Goal: Use online tool/utility: Utilize a website feature to perform a specific function

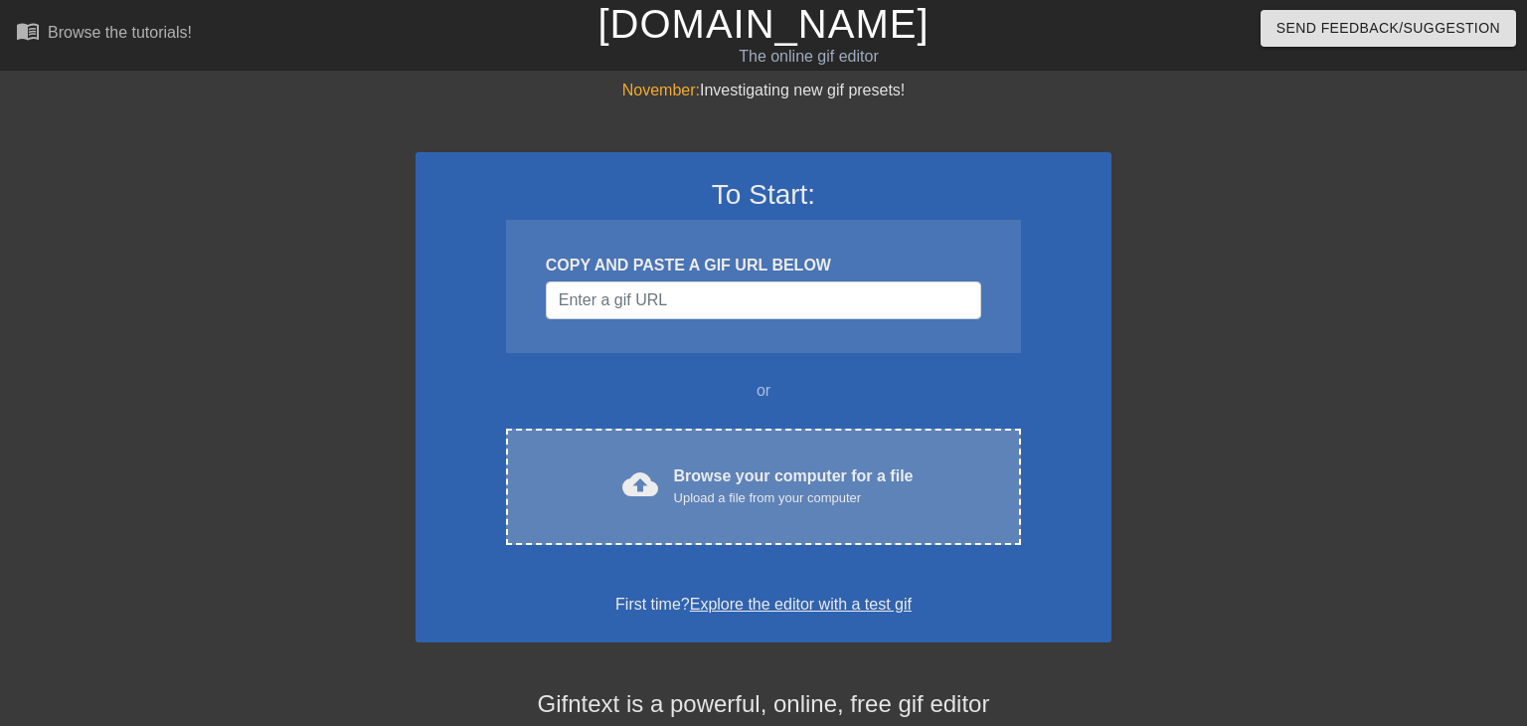
click at [759, 456] on div "cloud_upload Browse your computer for a file Upload a file from your computer C…" at bounding box center [763, 487] width 515 height 116
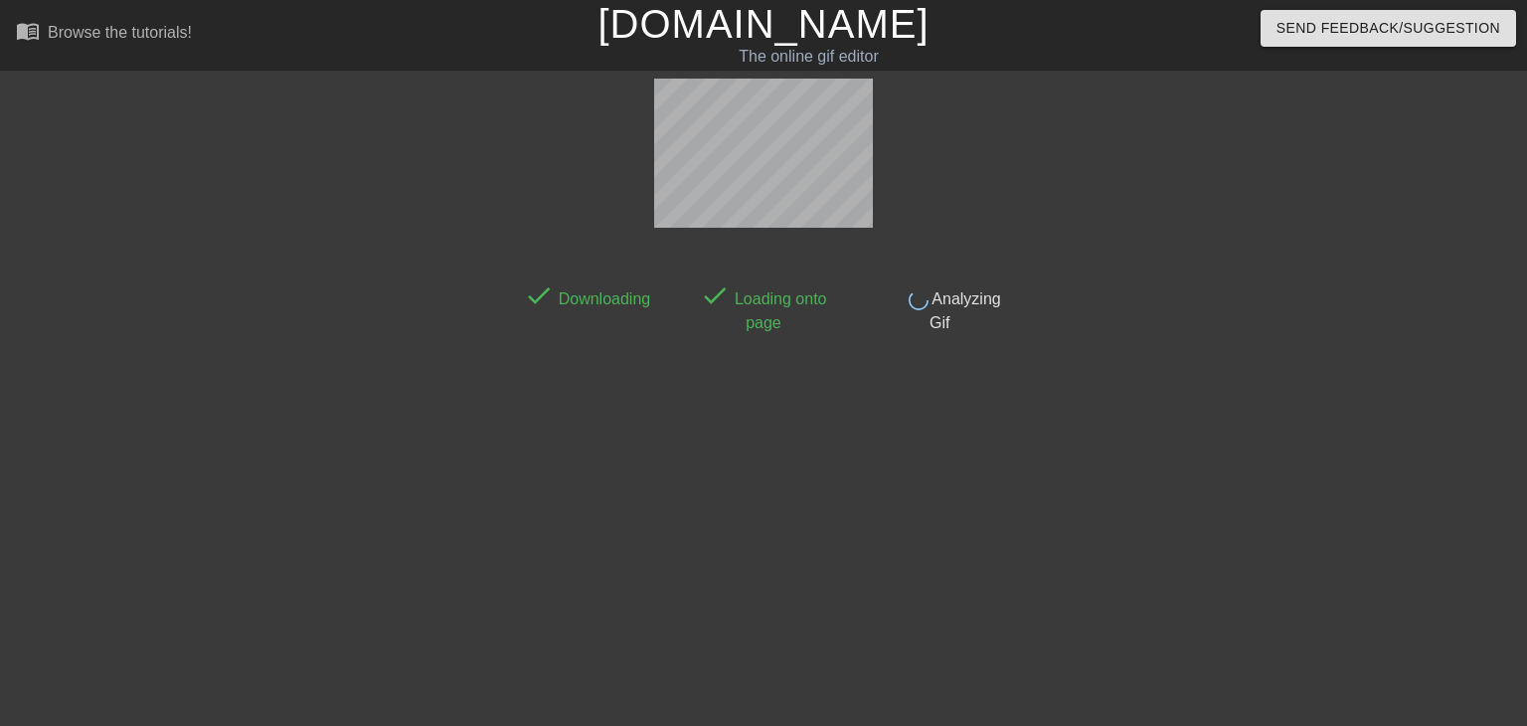
scroll to position [48, 0]
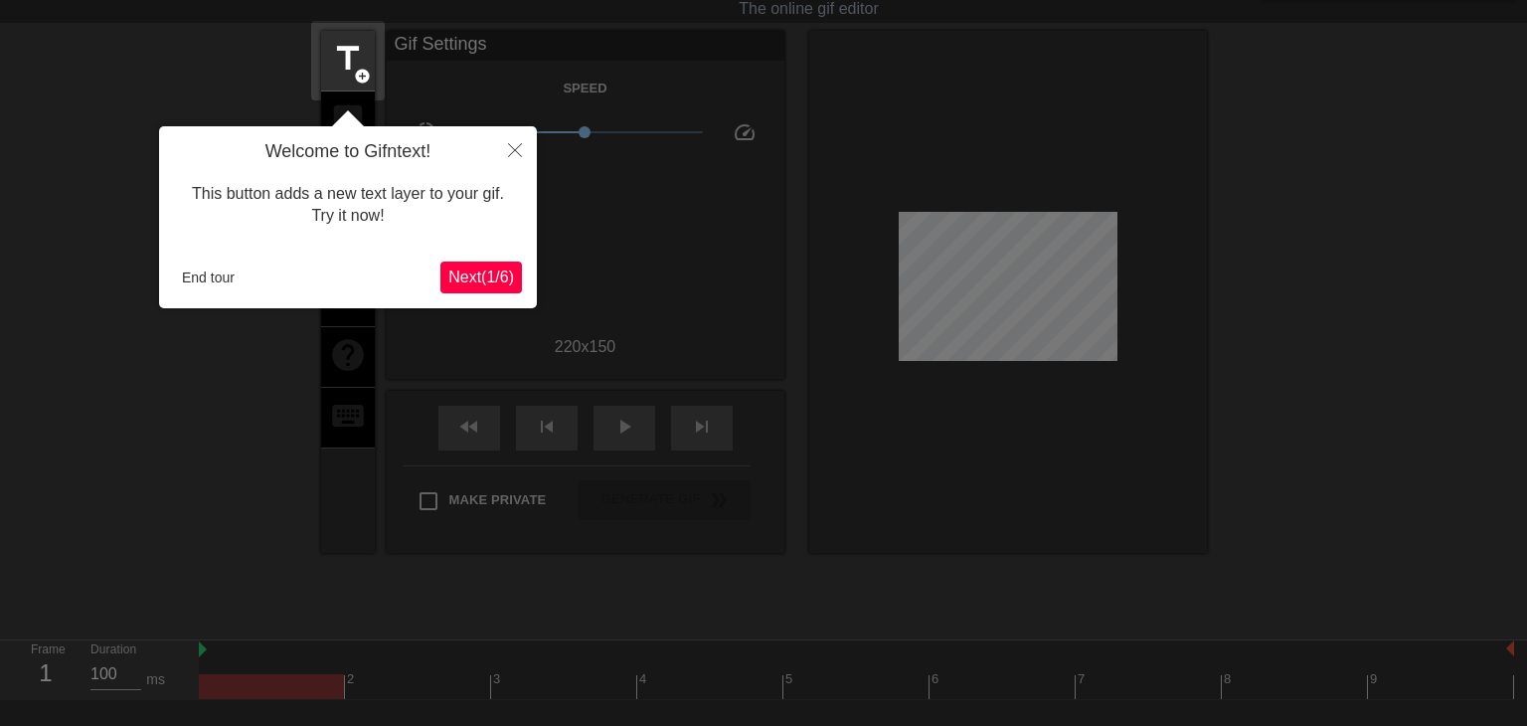
click at [491, 281] on span "Next ( 1 / 6 )" at bounding box center [481, 276] width 66 height 17
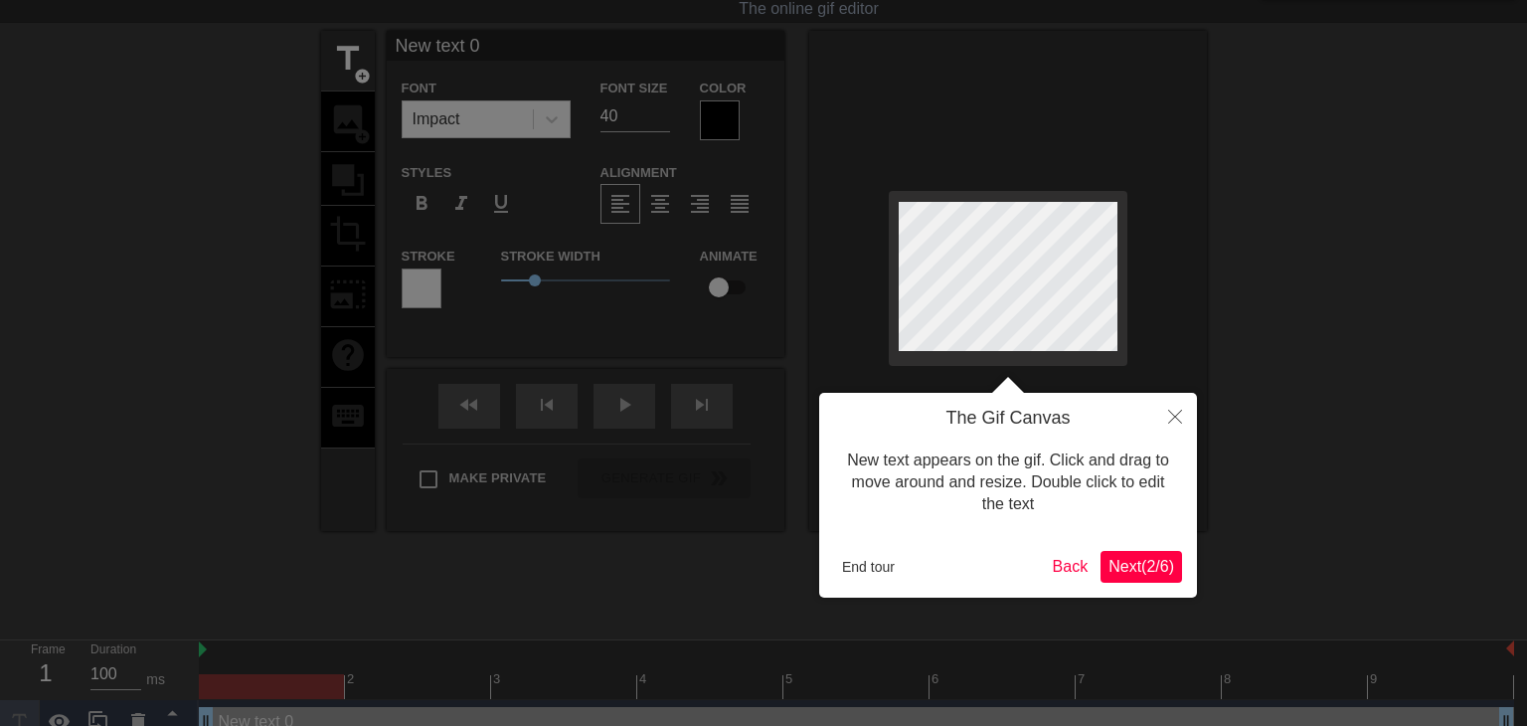
scroll to position [0, 0]
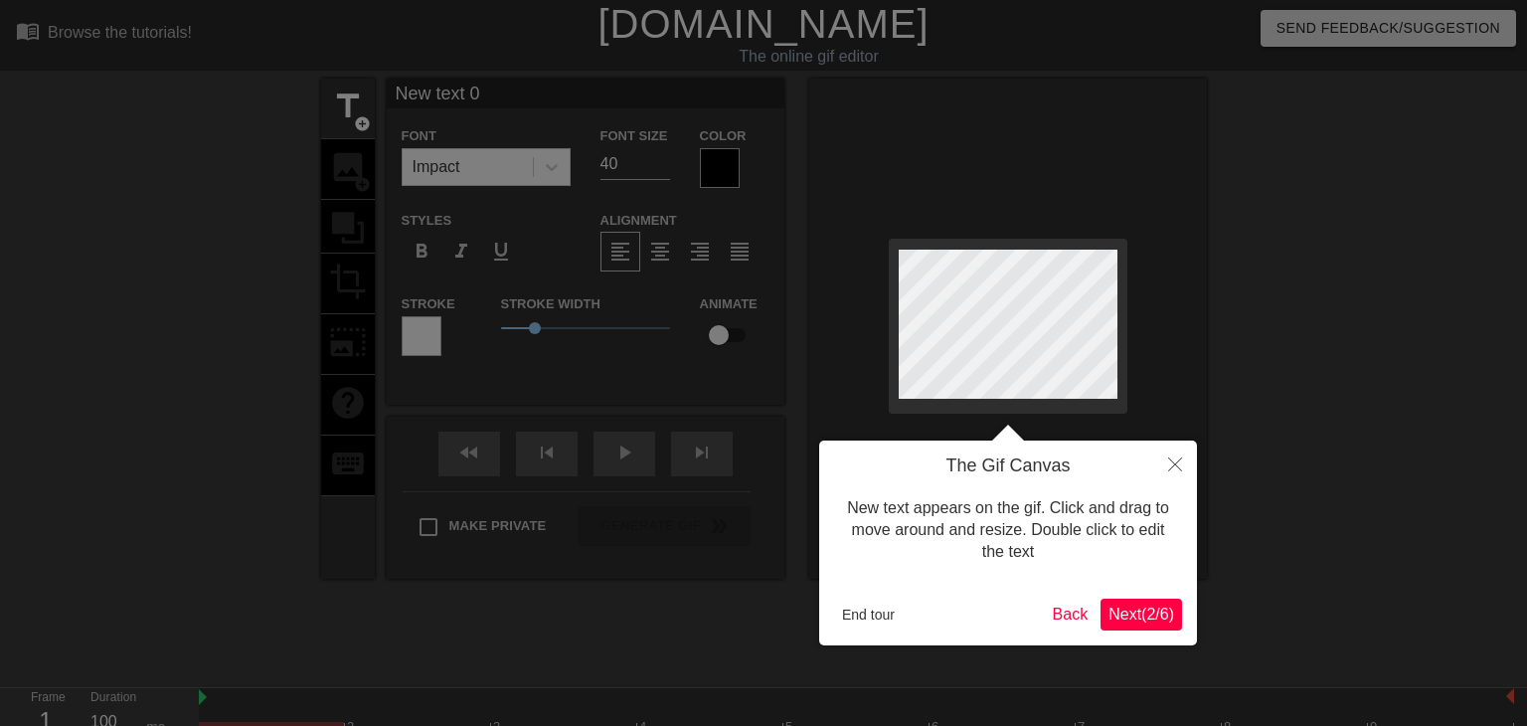
click at [1150, 620] on span "Next ( 2 / 6 )" at bounding box center [1142, 614] width 66 height 17
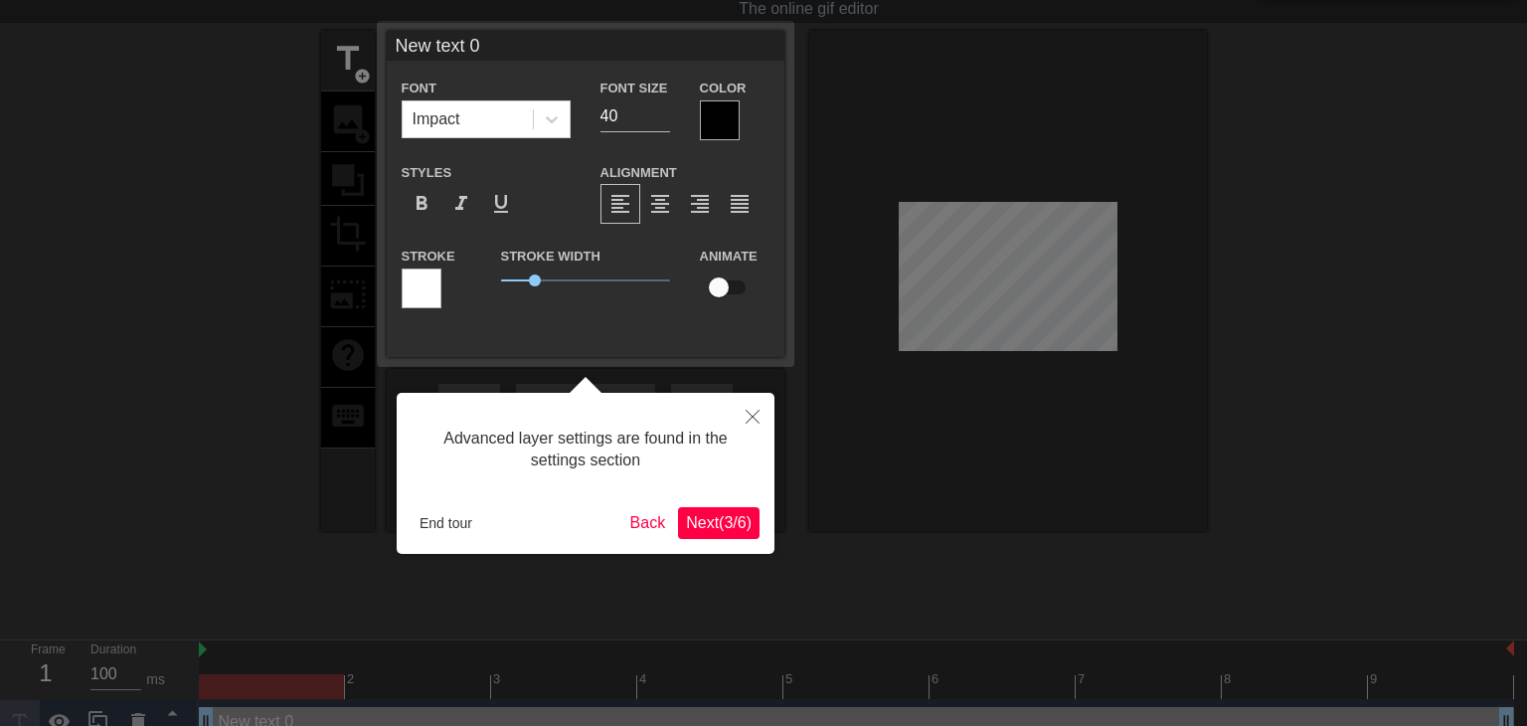
click at [736, 523] on span "Next ( 3 / 6 )" at bounding box center [719, 522] width 66 height 17
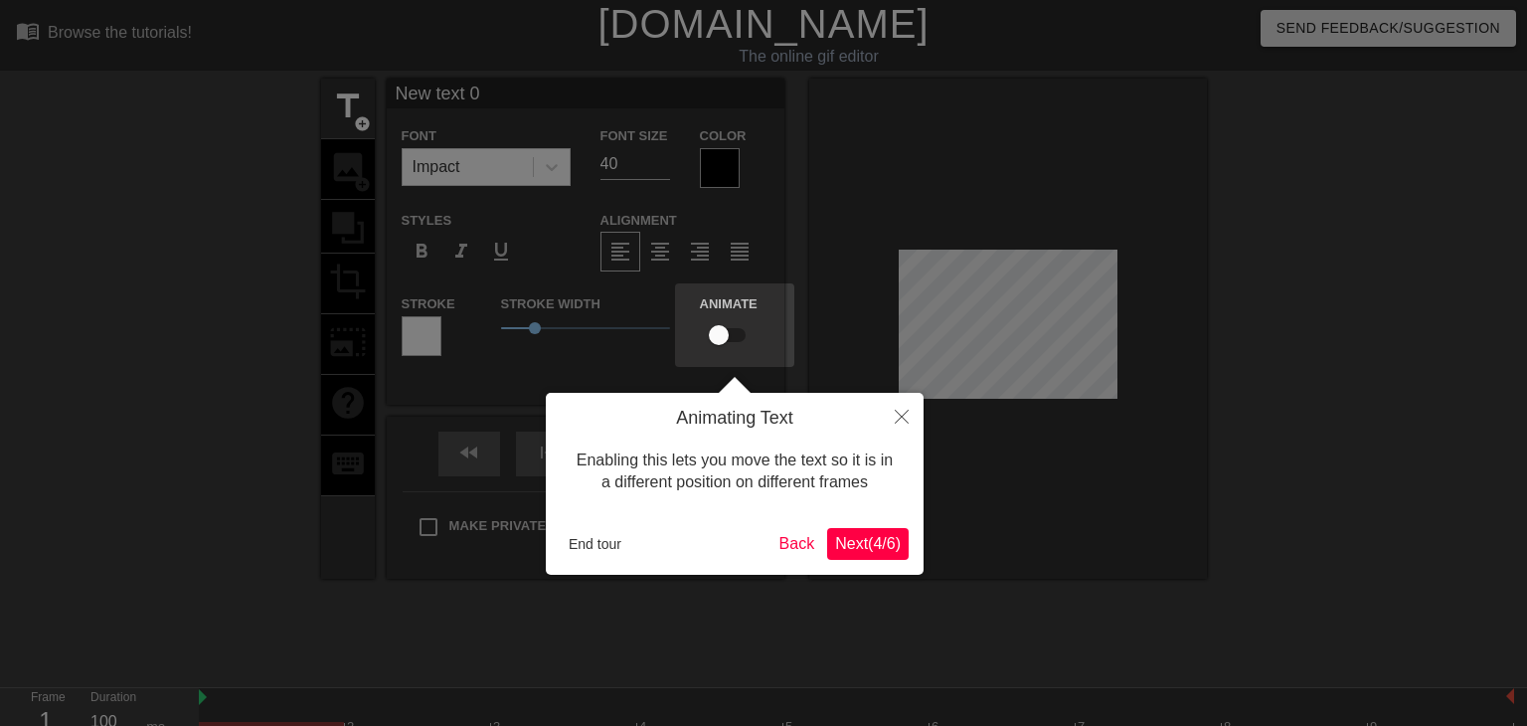
click at [883, 550] on span "Next ( 4 / 6 )" at bounding box center [868, 543] width 66 height 17
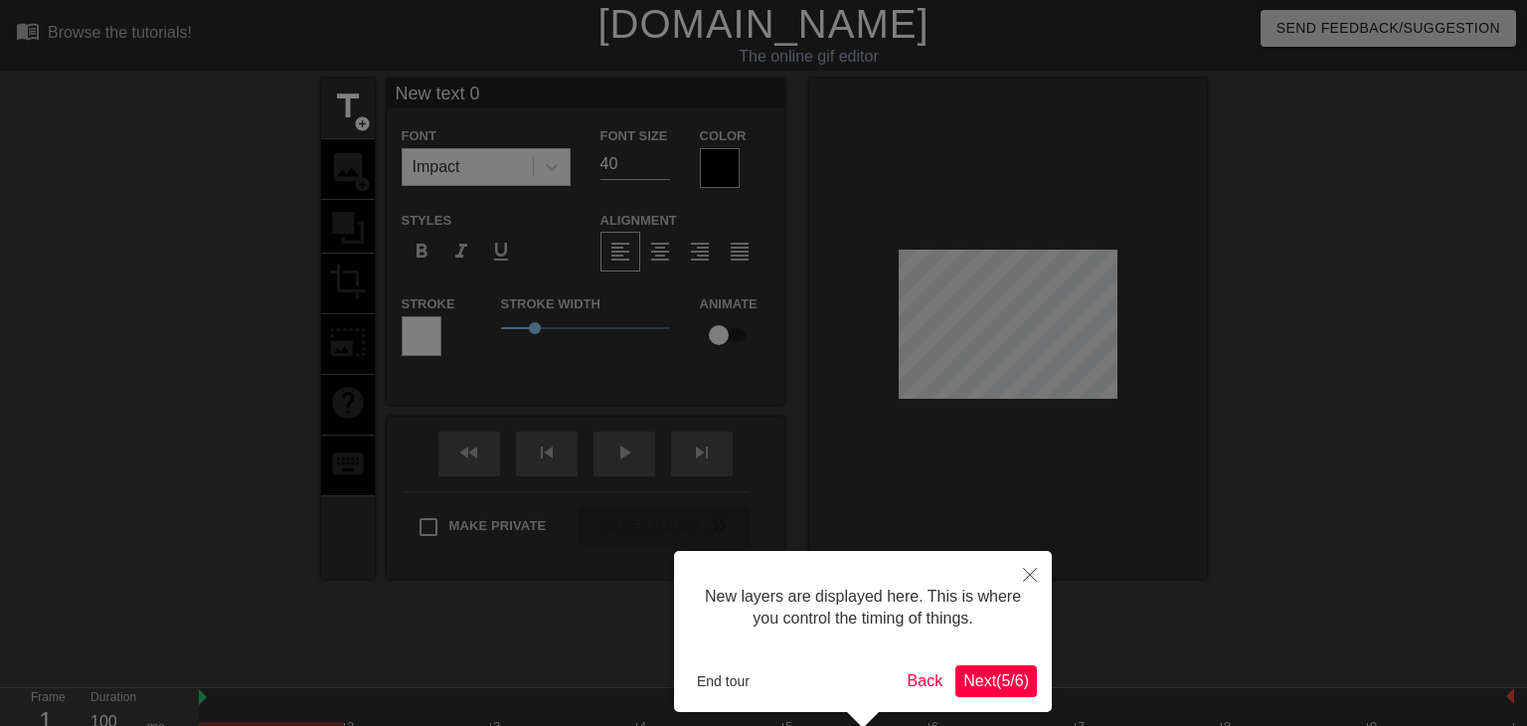
scroll to position [85, 0]
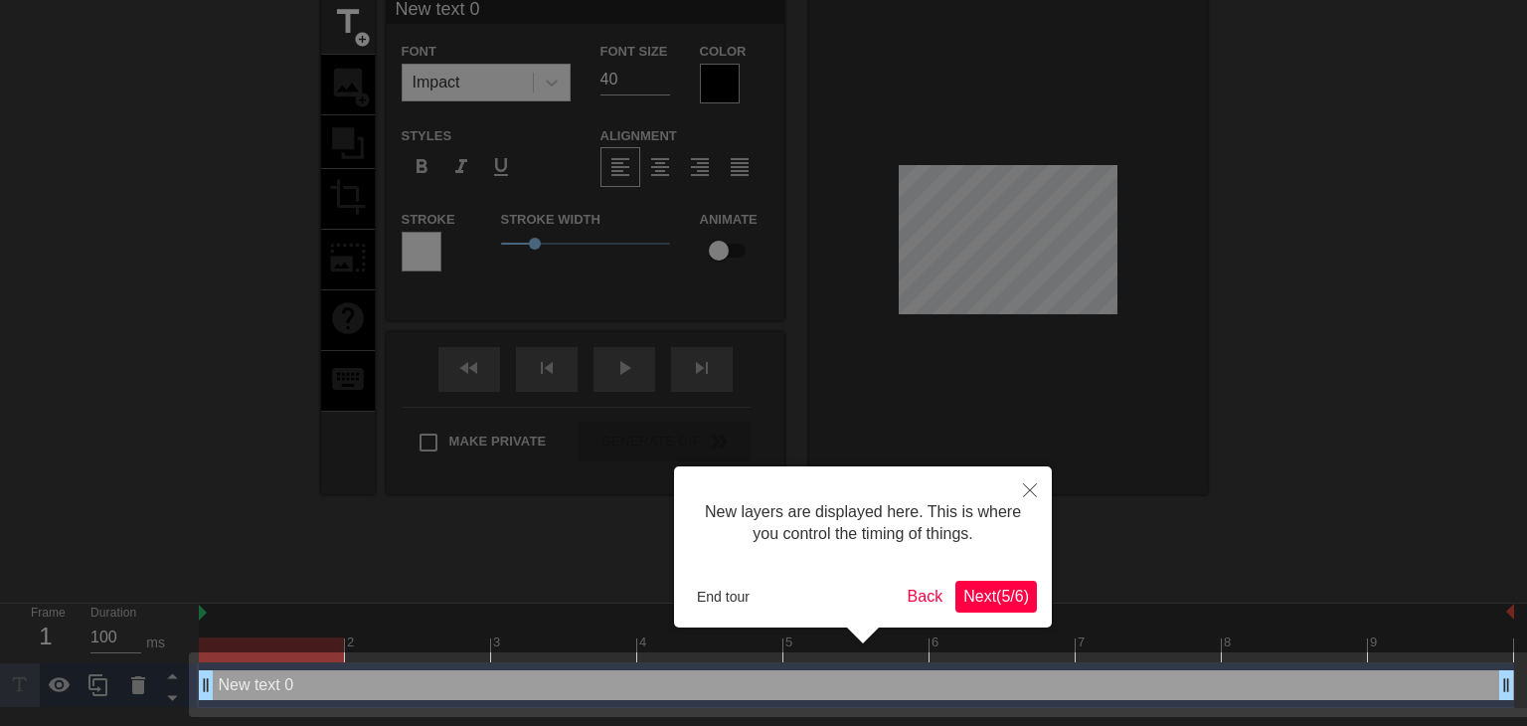
click at [986, 588] on span "Next ( 5 / 6 )" at bounding box center [997, 596] width 66 height 17
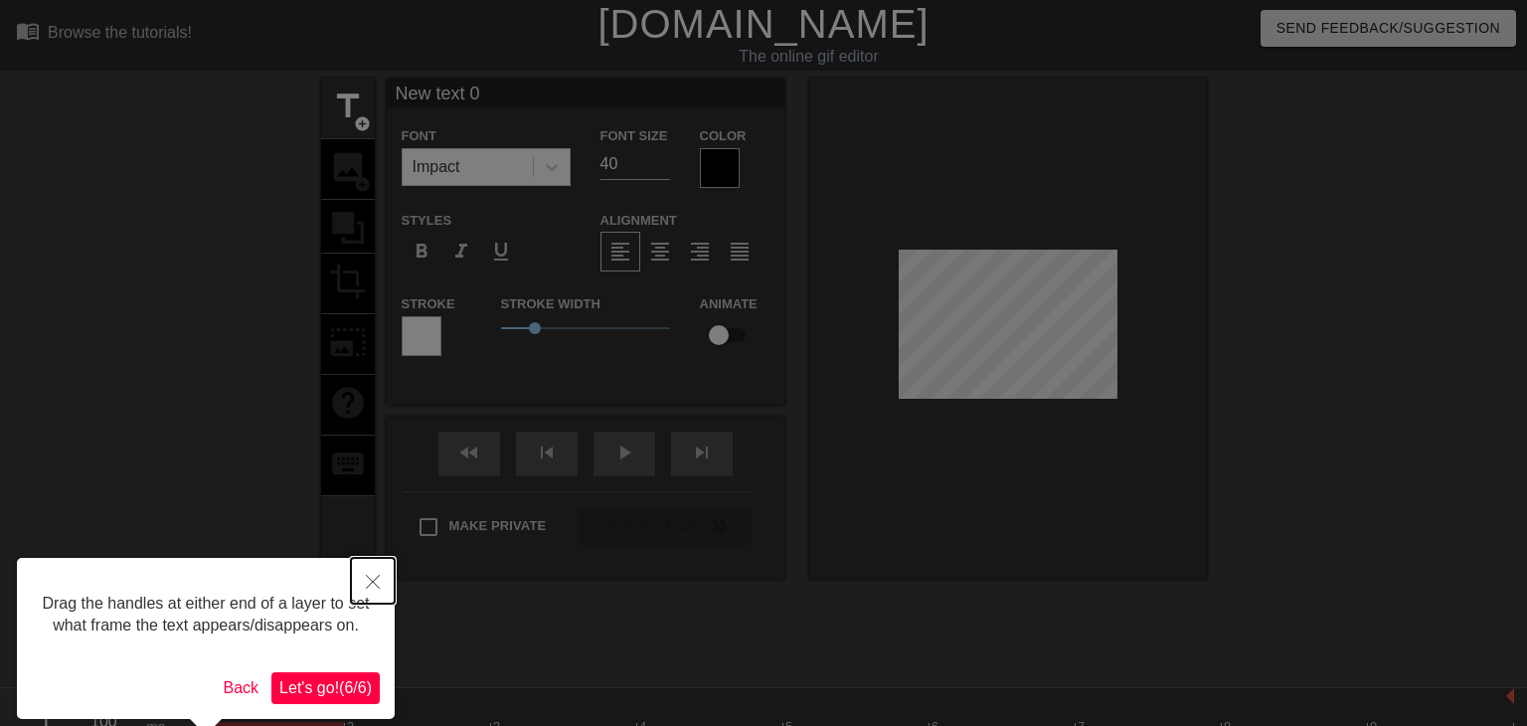
click at [358, 586] on button "Close" at bounding box center [373, 581] width 44 height 46
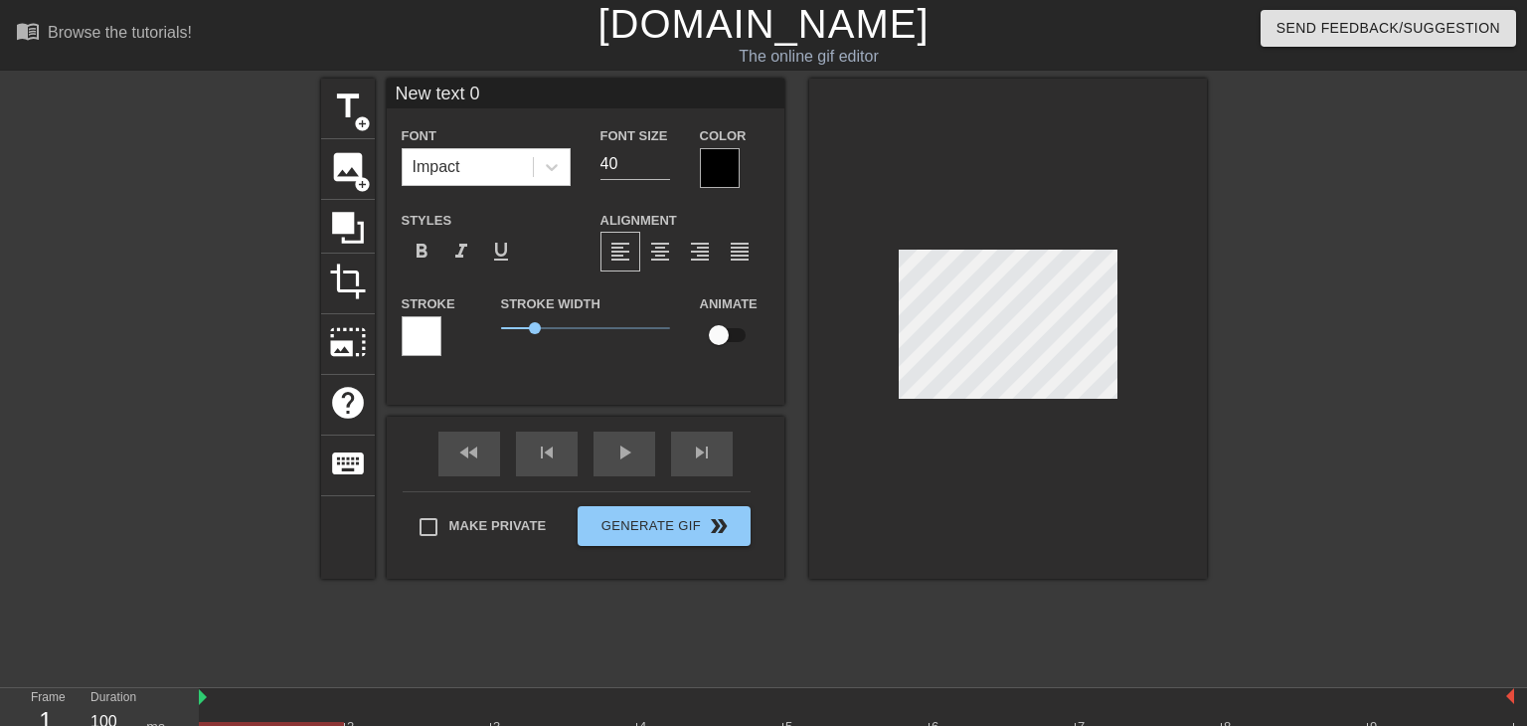
click at [781, 278] on div "title add_circle image add_circle crop photo_size_select_large help keyboard Ne…" at bounding box center [764, 329] width 886 height 500
click at [359, 169] on span "image" at bounding box center [348, 167] width 38 height 38
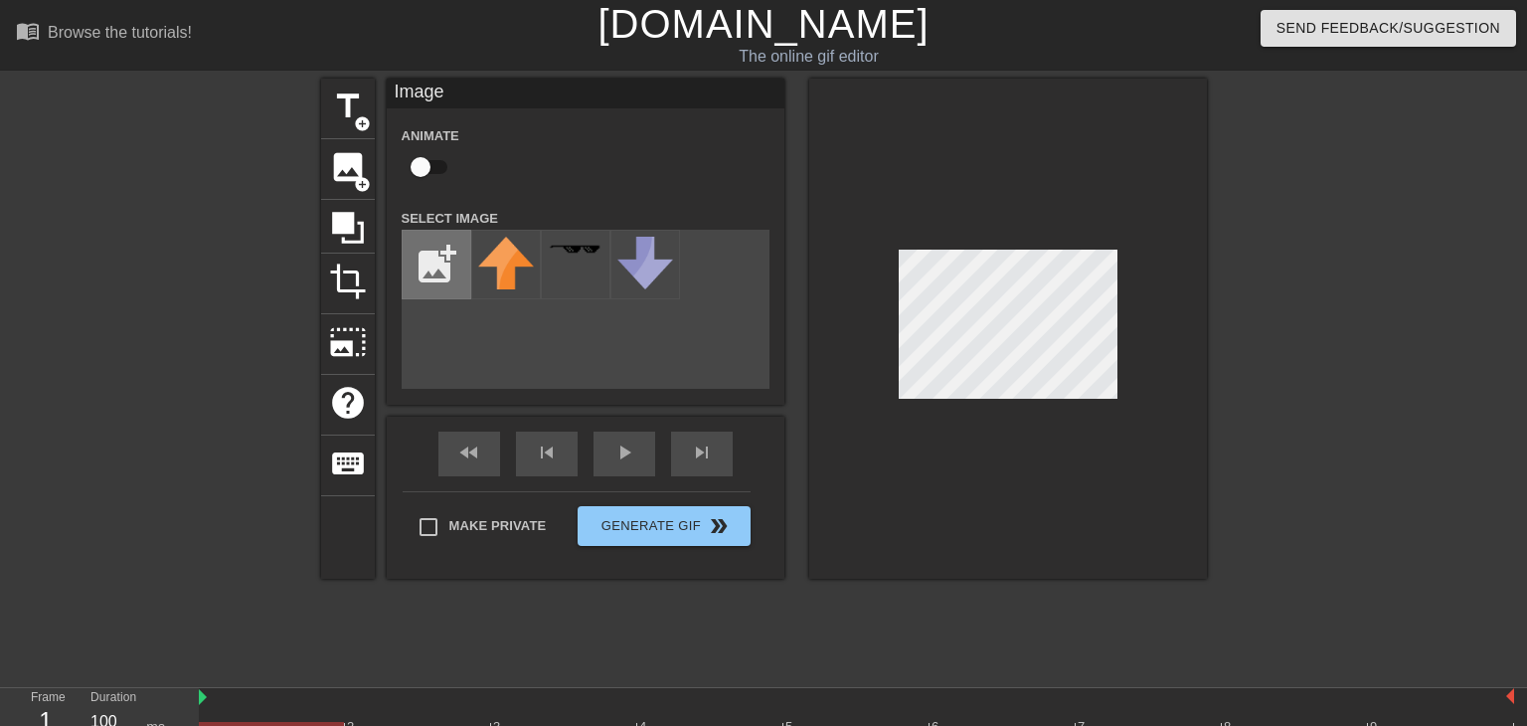
click at [442, 260] on input "file" at bounding box center [437, 265] width 68 height 68
type input "C:\fakepath\Screenshot_2025-10-14_5.36.45_PM-removebg-preview.png"
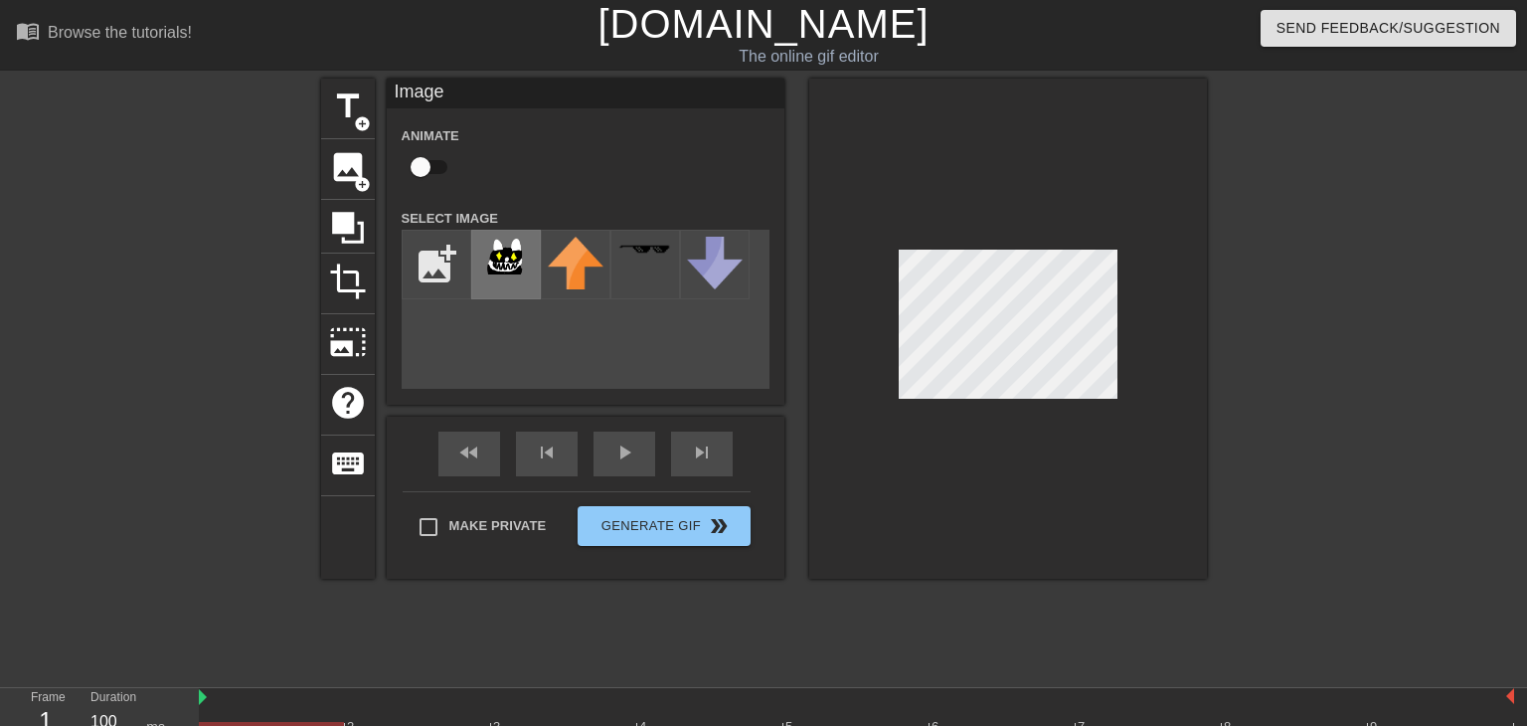
click at [511, 258] on img at bounding box center [506, 256] width 56 height 38
click at [637, 262] on div at bounding box center [646, 265] width 70 height 70
click at [1203, 423] on div at bounding box center [1008, 329] width 398 height 500
click at [502, 261] on img at bounding box center [506, 256] width 56 height 38
click at [498, 288] on div at bounding box center [506, 265] width 70 height 70
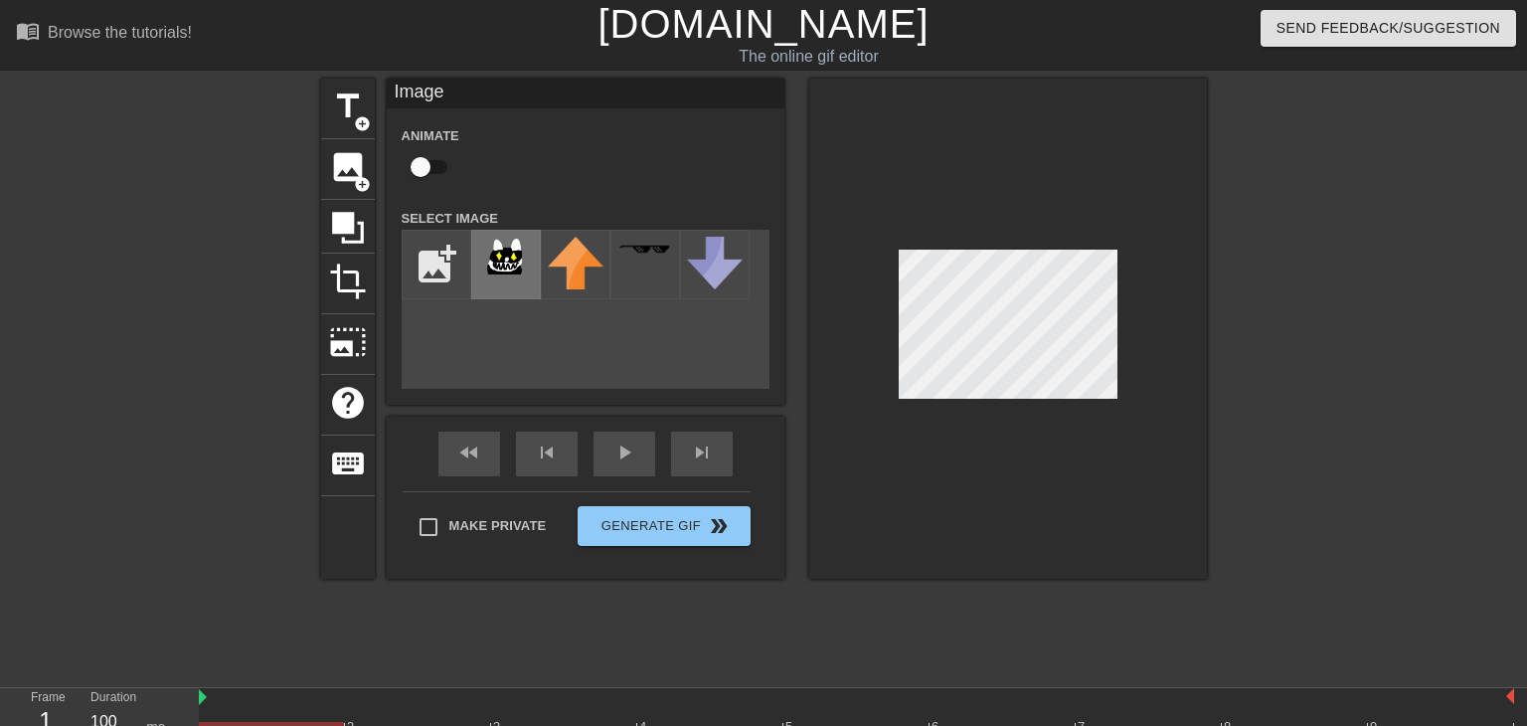
click at [498, 288] on div at bounding box center [506, 265] width 70 height 70
click at [426, 258] on input "file" at bounding box center [437, 265] width 68 height 68
type input "C:\fakepath\Screenshot_2025-10-14_5.36.45_PM-removebg-preview.png"
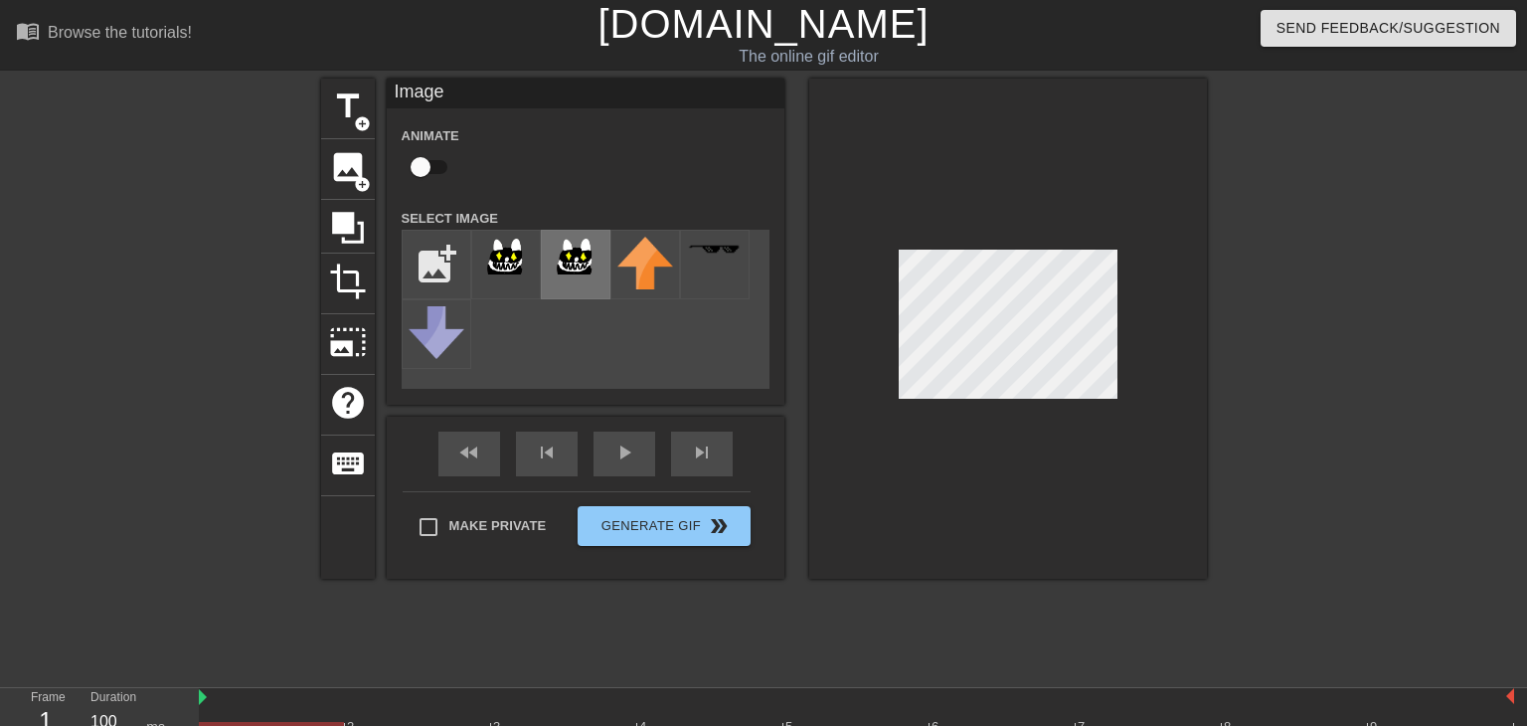
click at [584, 287] on div at bounding box center [576, 265] width 70 height 70
click at [502, 279] on div at bounding box center [506, 265] width 70 height 70
click at [348, 296] on span "crop" at bounding box center [348, 282] width 38 height 38
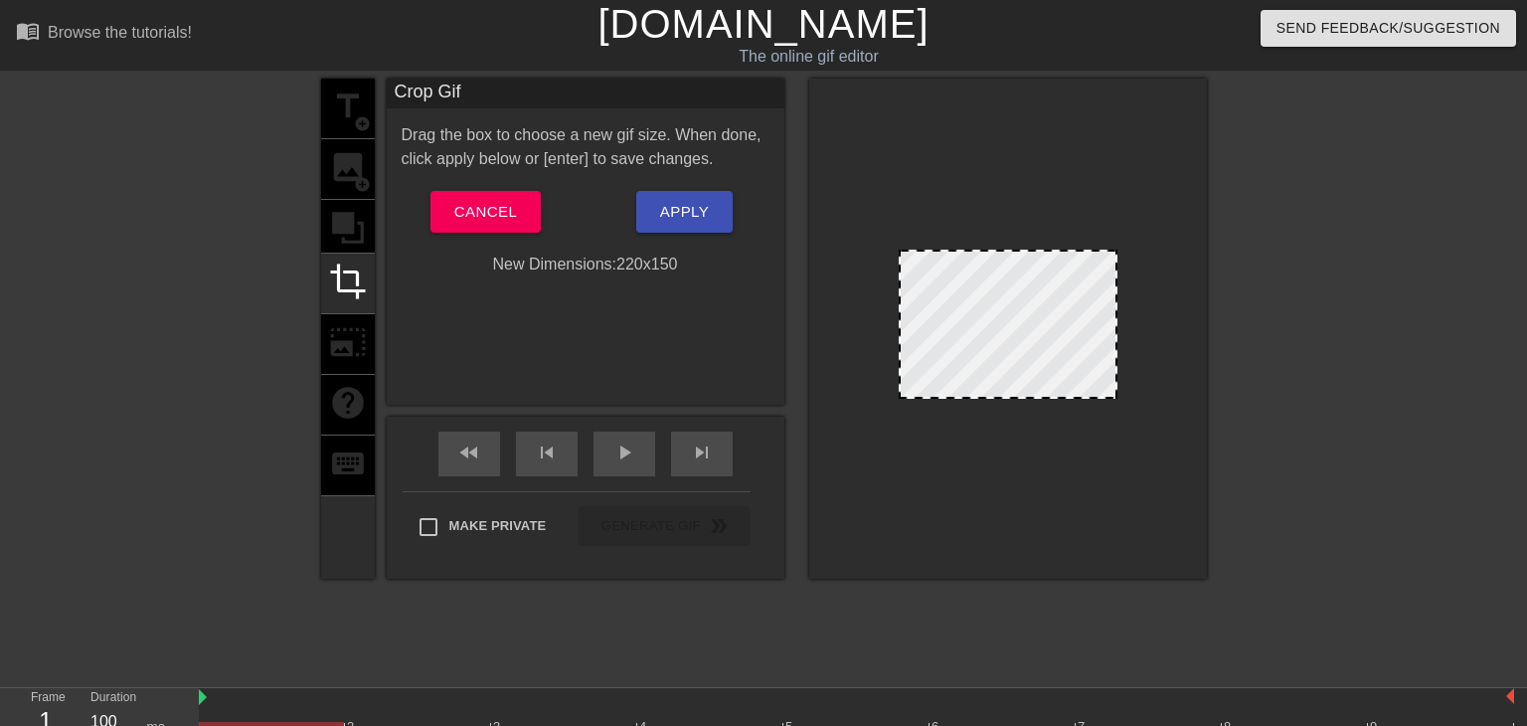
click at [353, 240] on div "title add_circle image add_circle crop photo_size_select_large help keyboard" at bounding box center [348, 329] width 54 height 500
click at [495, 219] on span "Cancel" at bounding box center [485, 212] width 63 height 26
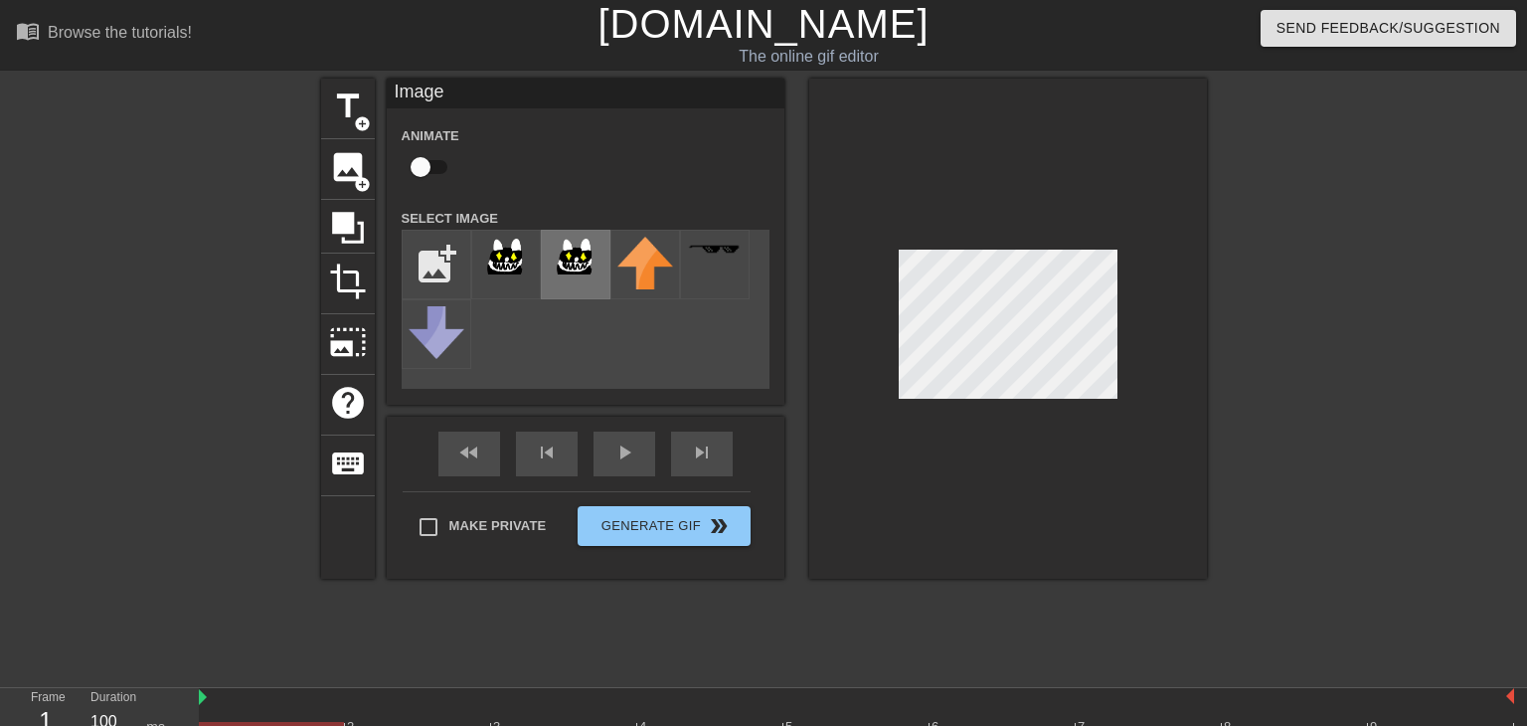
click at [581, 265] on img at bounding box center [576, 256] width 56 height 38
click at [429, 361] on div at bounding box center [437, 334] width 70 height 70
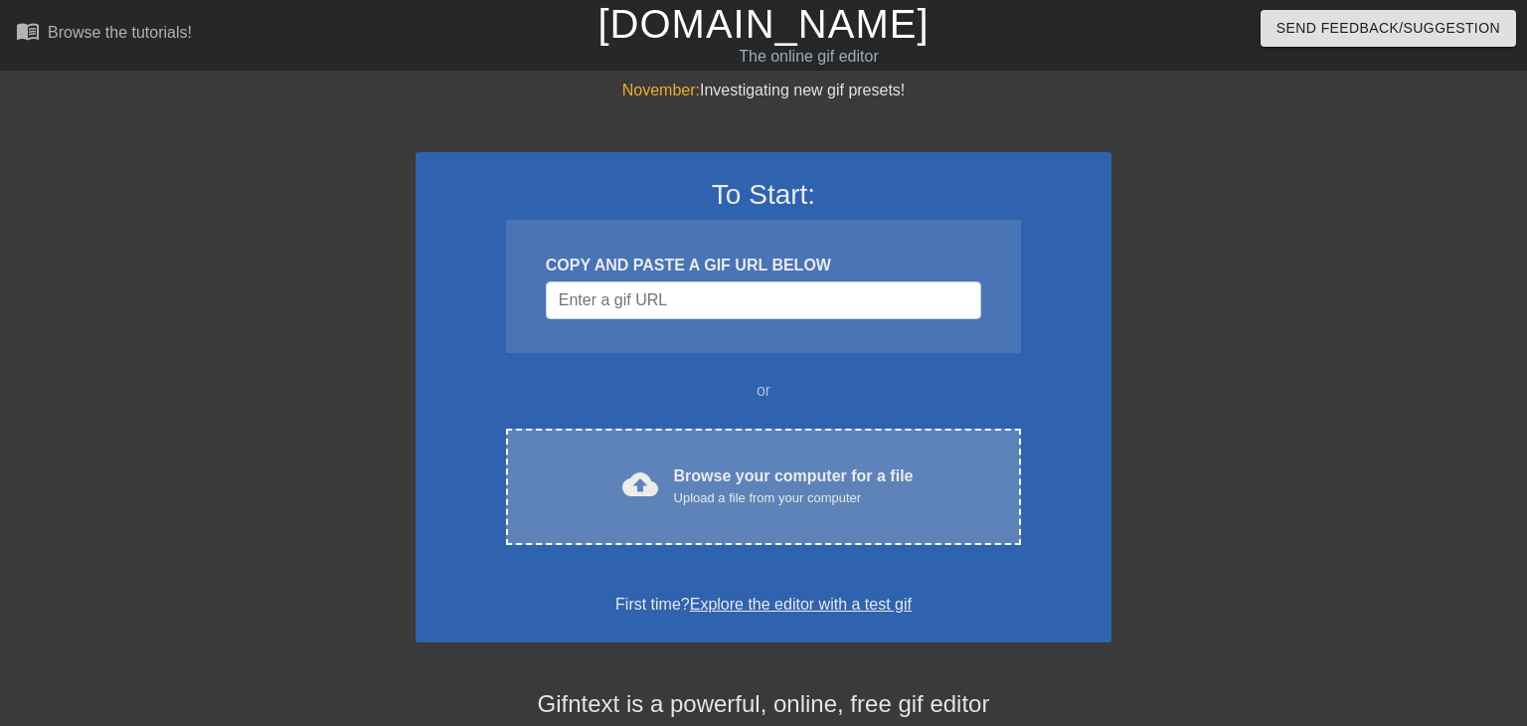
click at [682, 459] on div "cloud_upload Browse your computer for a file Upload a file from your computer C…" at bounding box center [763, 487] width 515 height 116
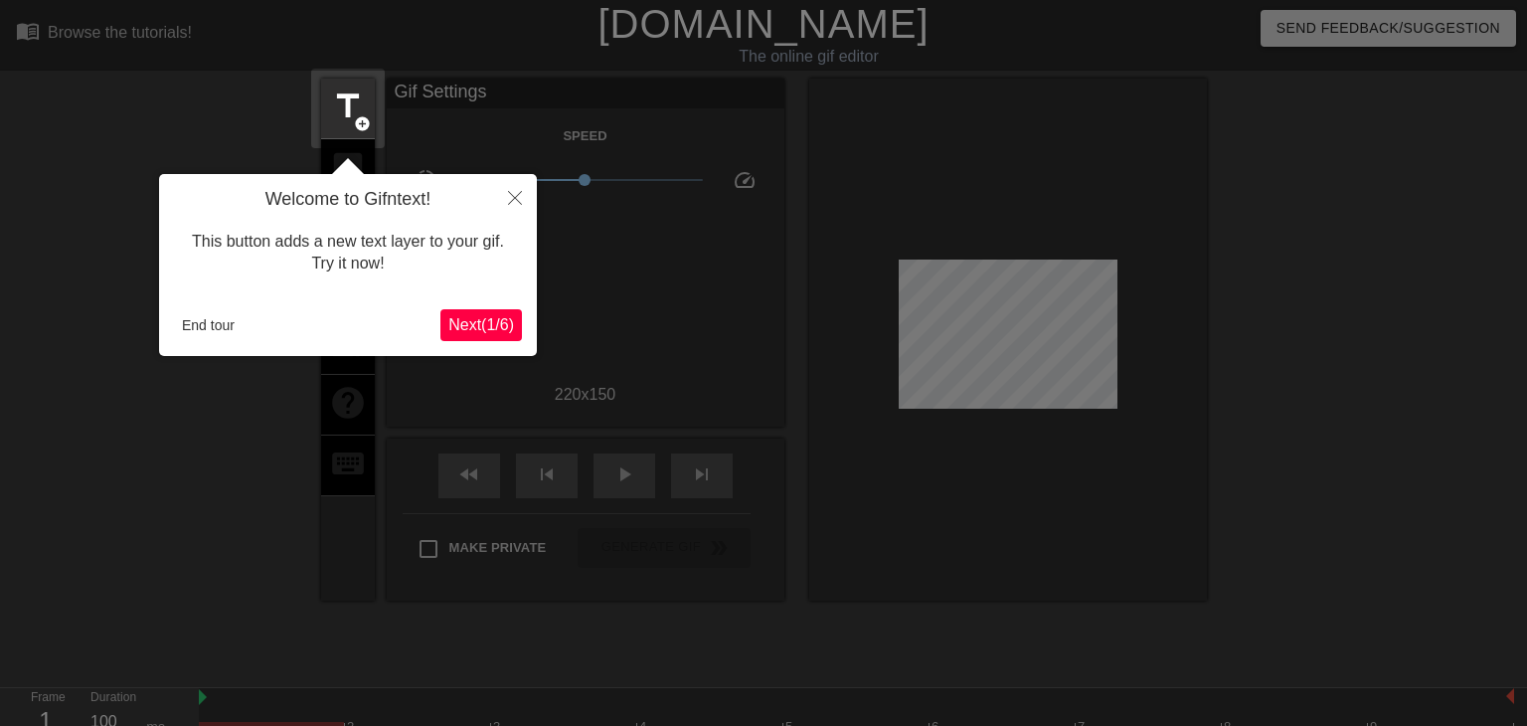
scroll to position [48, 0]
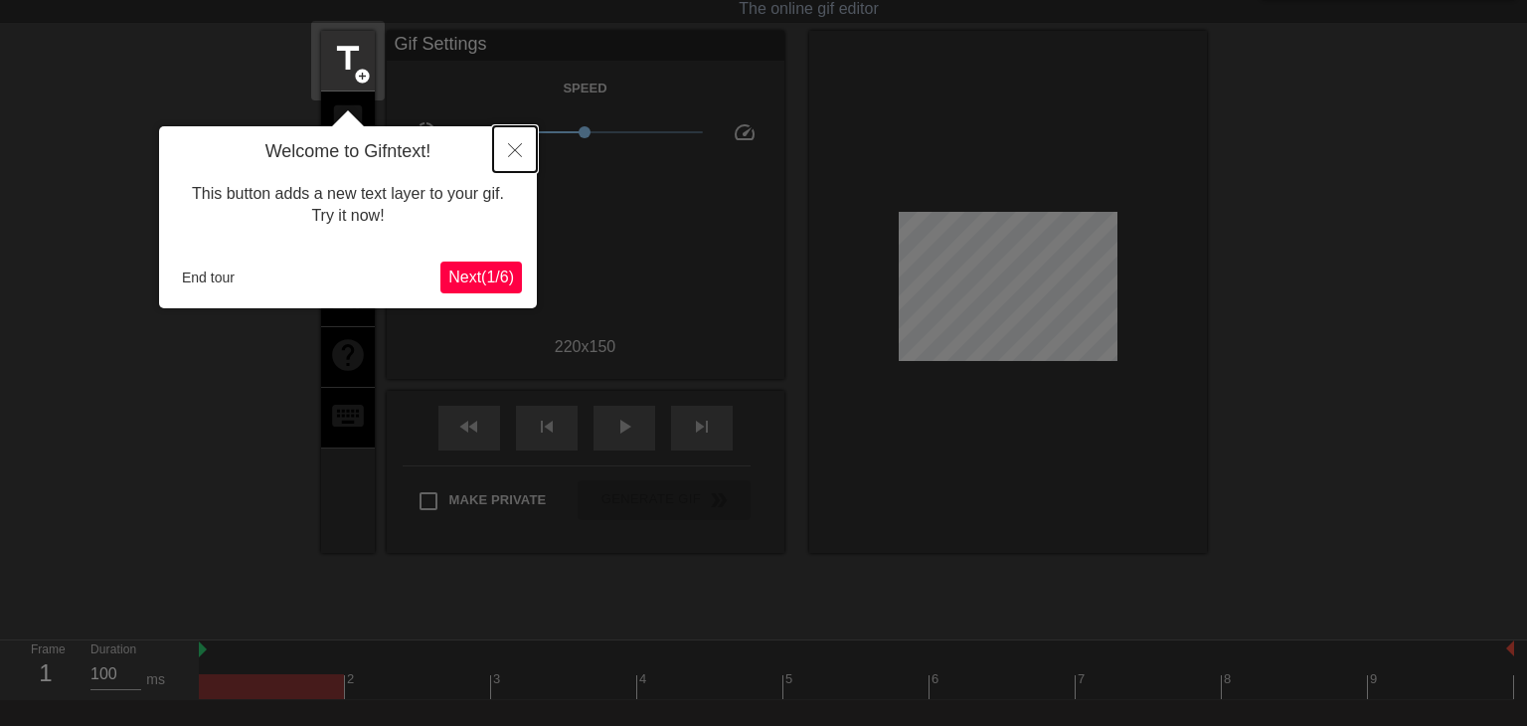
click at [509, 153] on icon "Close" at bounding box center [515, 150] width 14 height 14
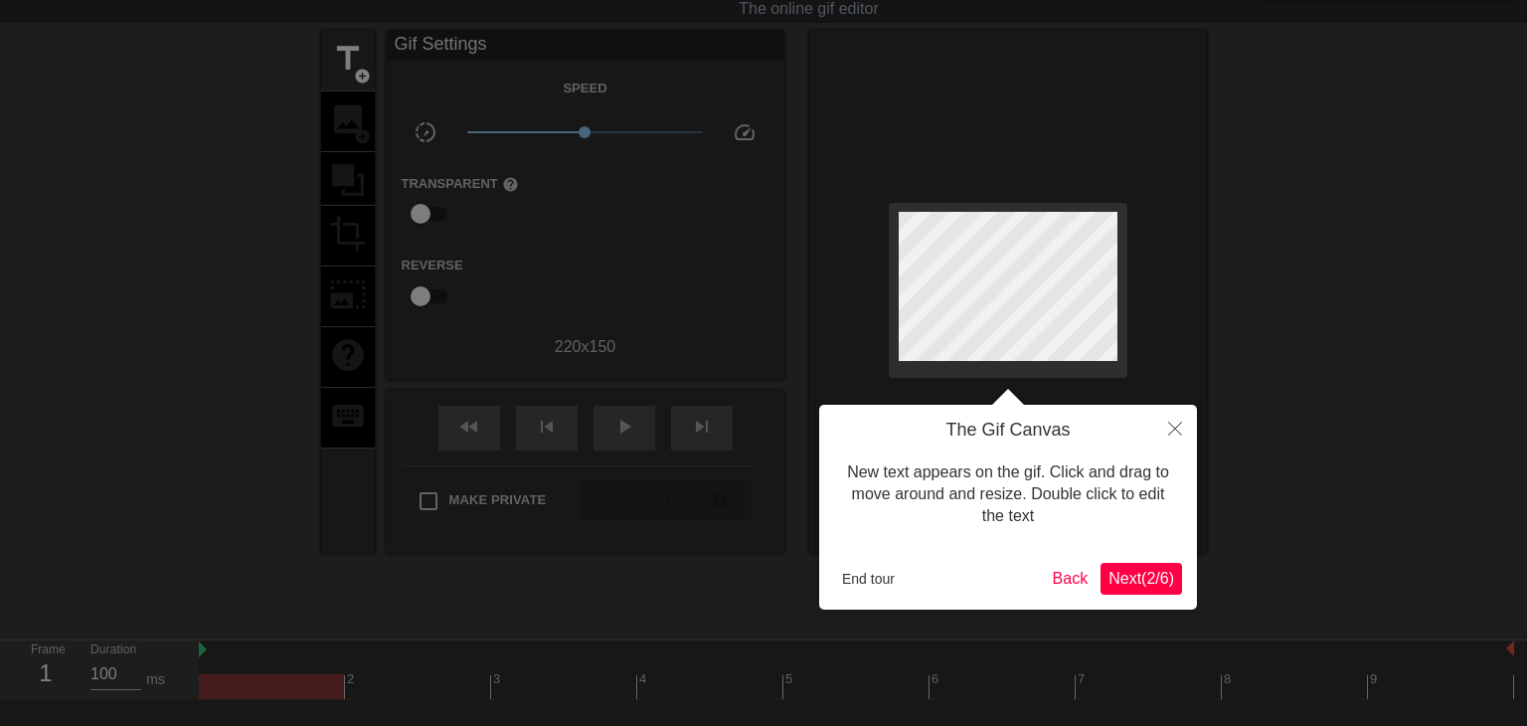
scroll to position [0, 0]
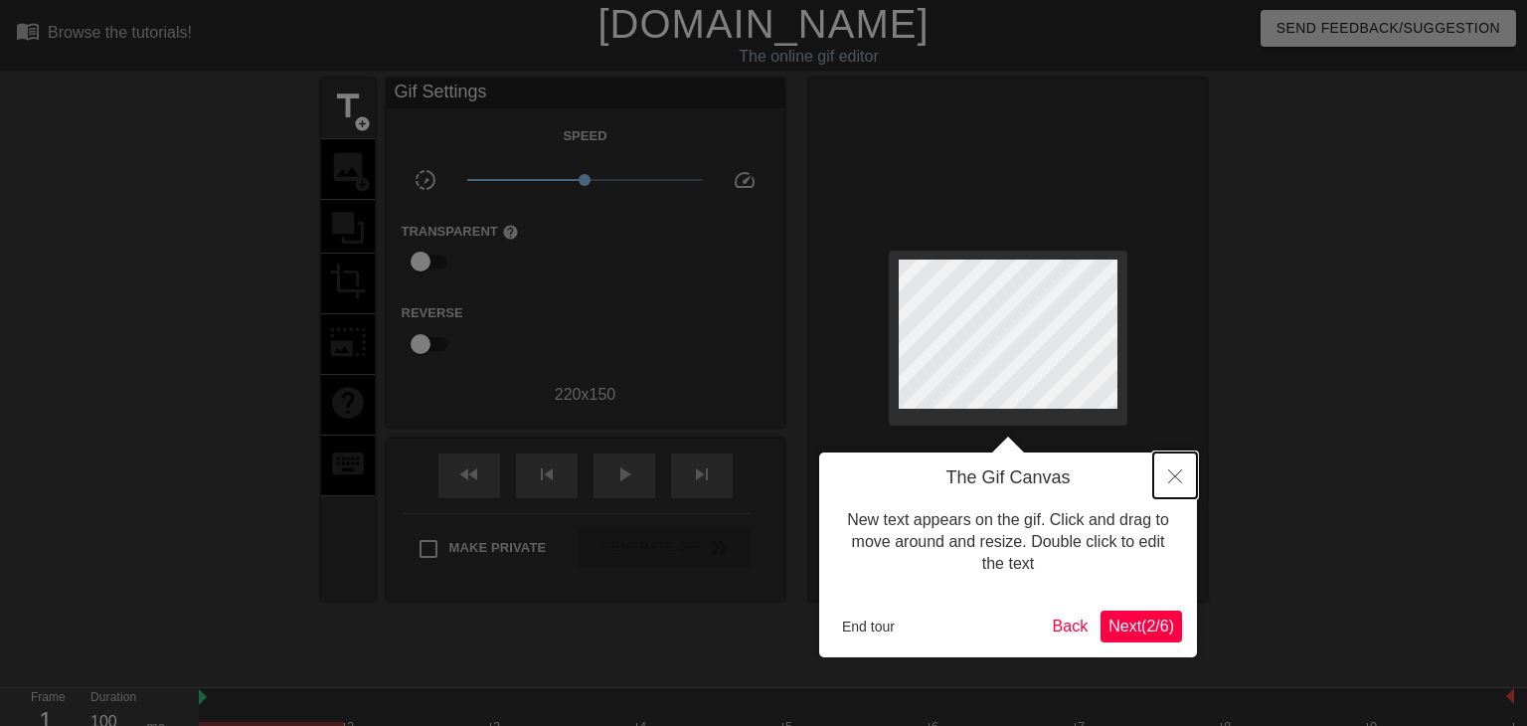
click at [1178, 480] on icon "Close" at bounding box center [1175, 476] width 14 height 14
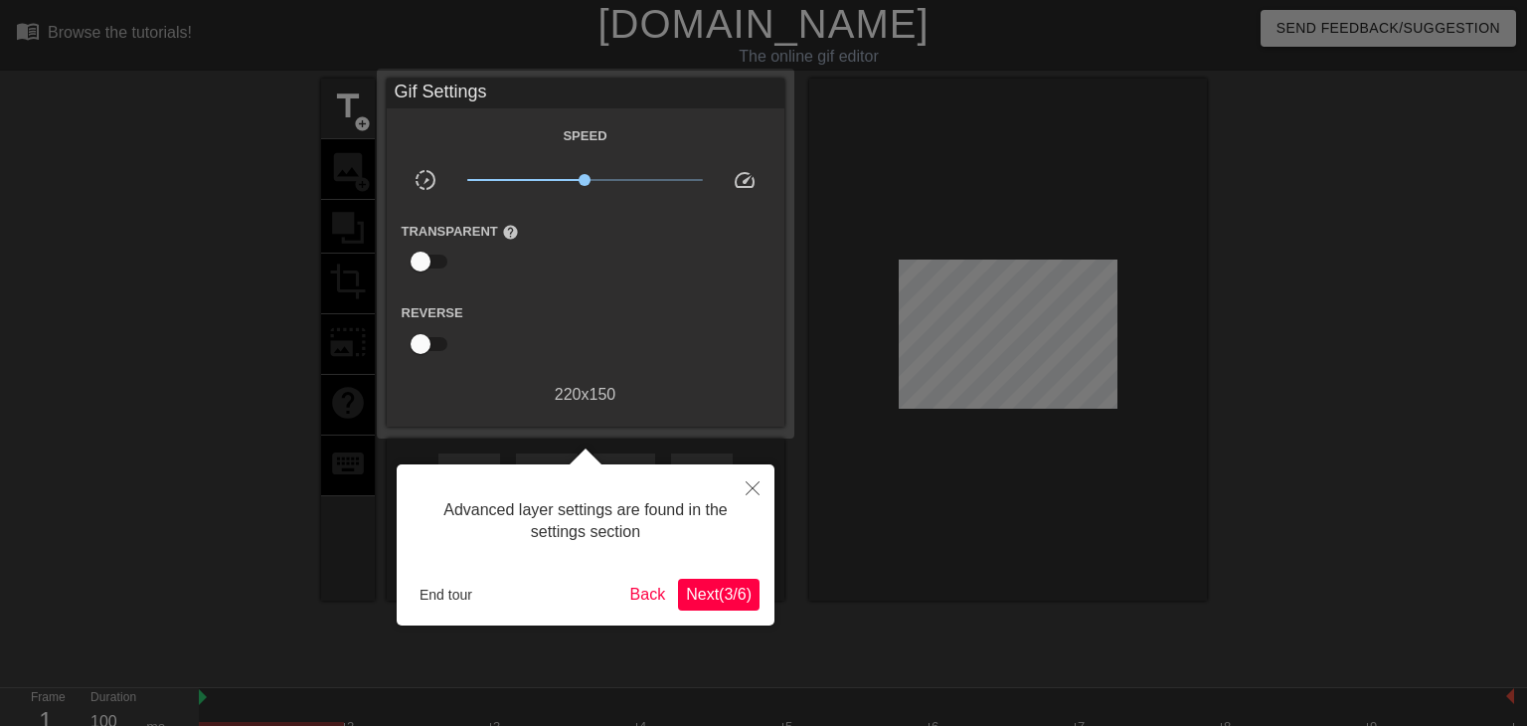
scroll to position [48, 0]
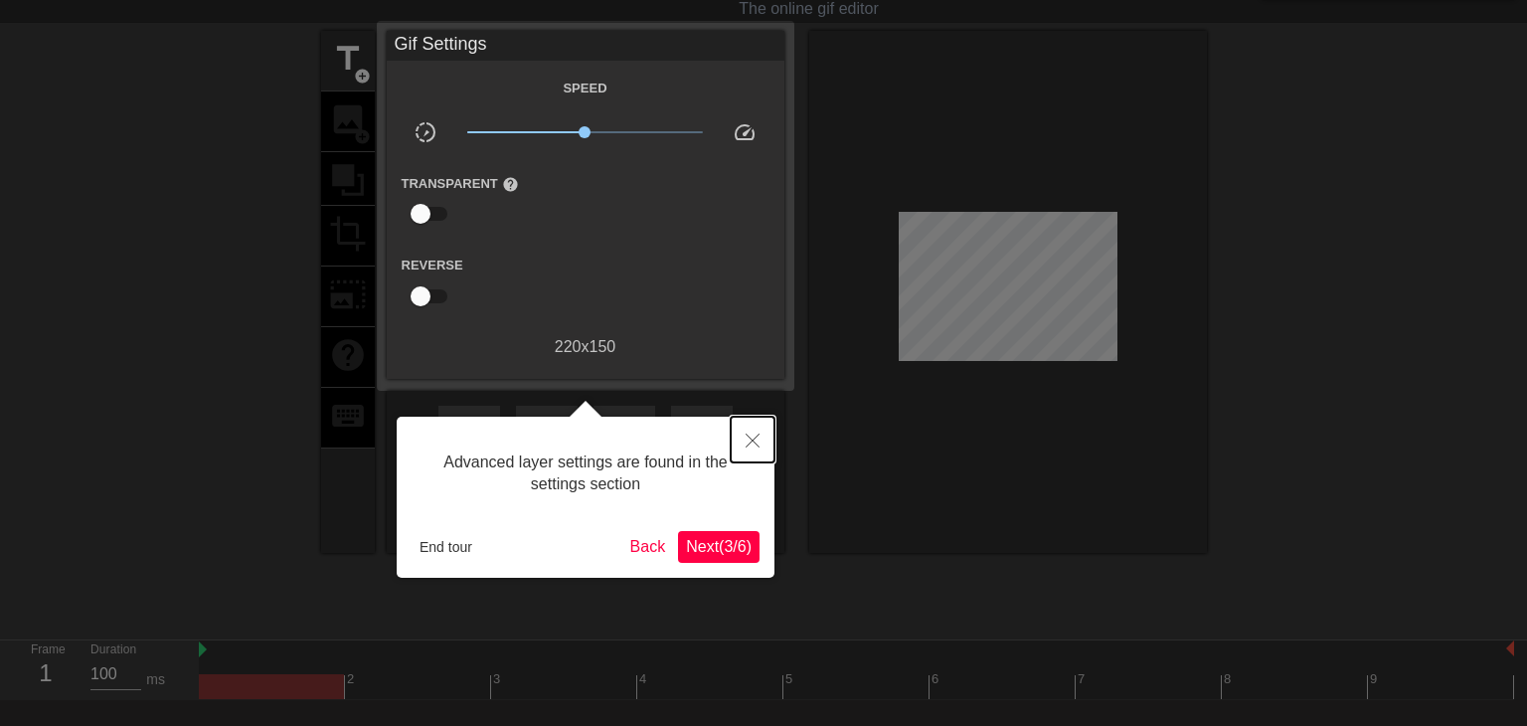
click at [760, 445] on button "Close" at bounding box center [753, 440] width 44 height 46
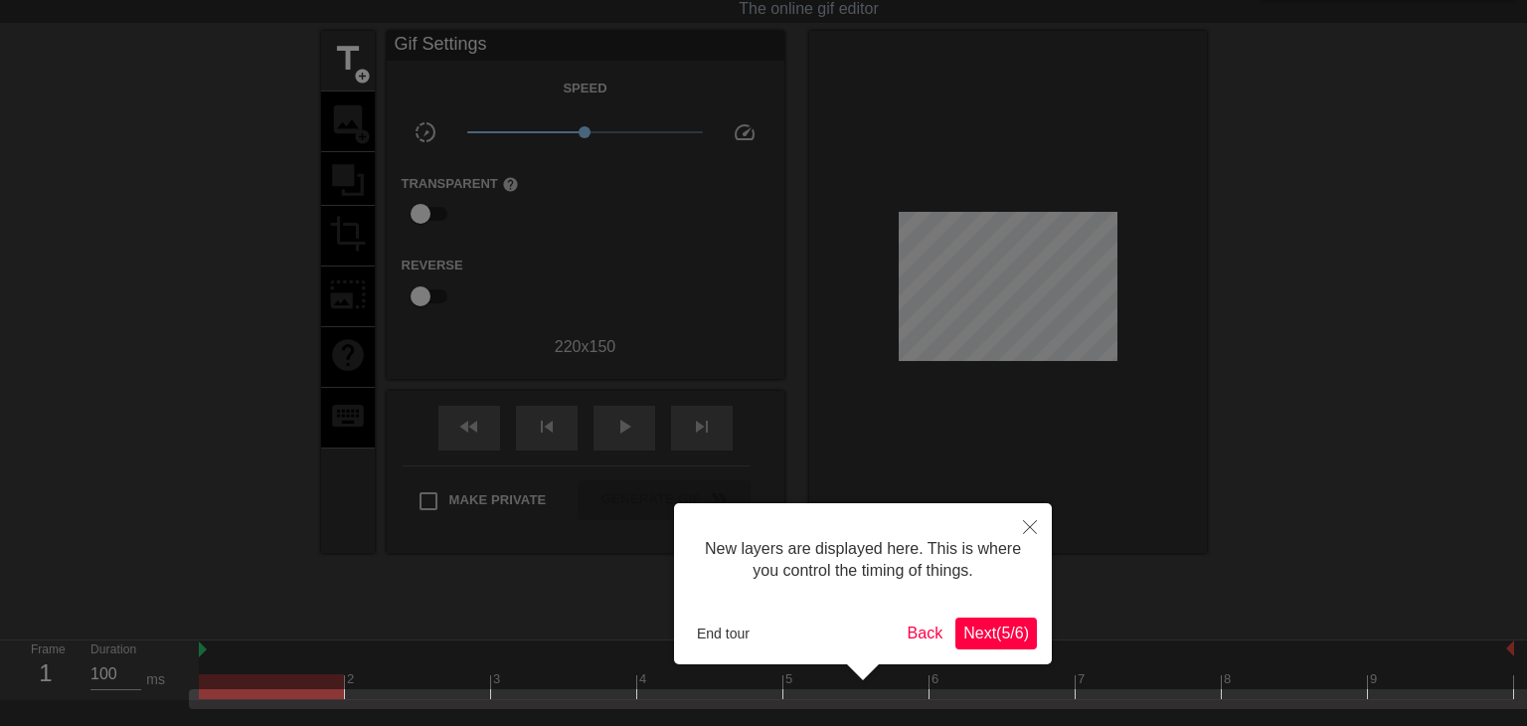
scroll to position [160, 0]
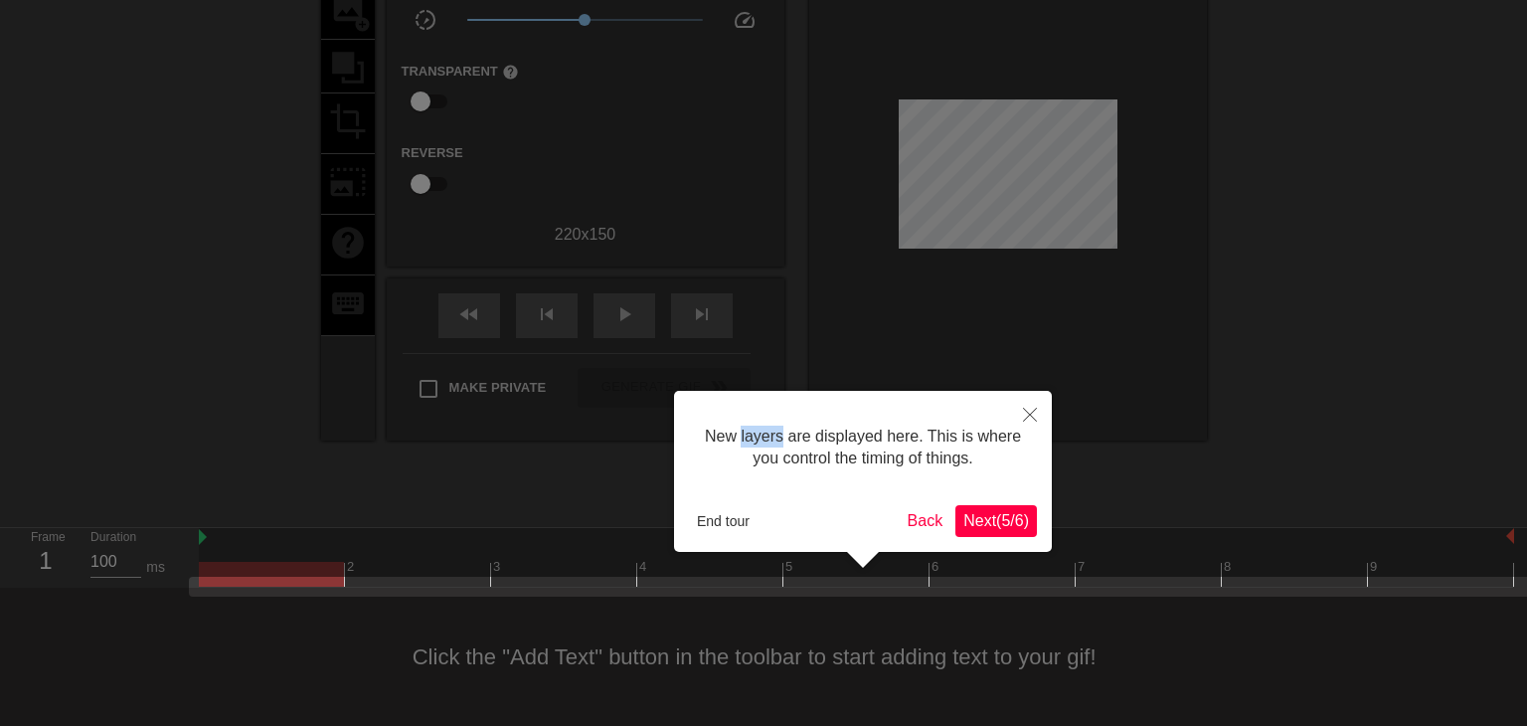
click at [760, 445] on div "New layers are displayed here. This is where you control the timing of things." at bounding box center [863, 448] width 348 height 85
click at [738, 515] on button "End tour" at bounding box center [723, 521] width 69 height 30
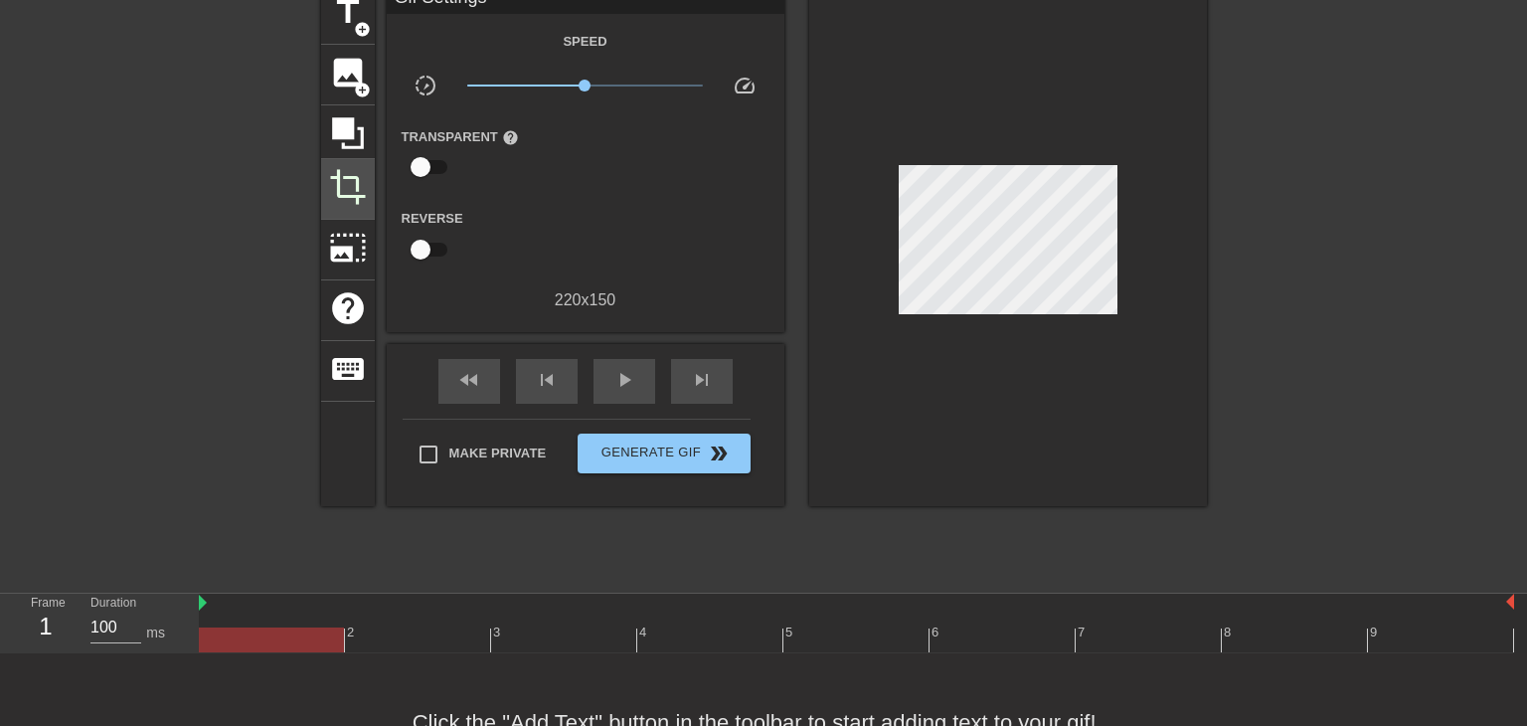
scroll to position [91, 0]
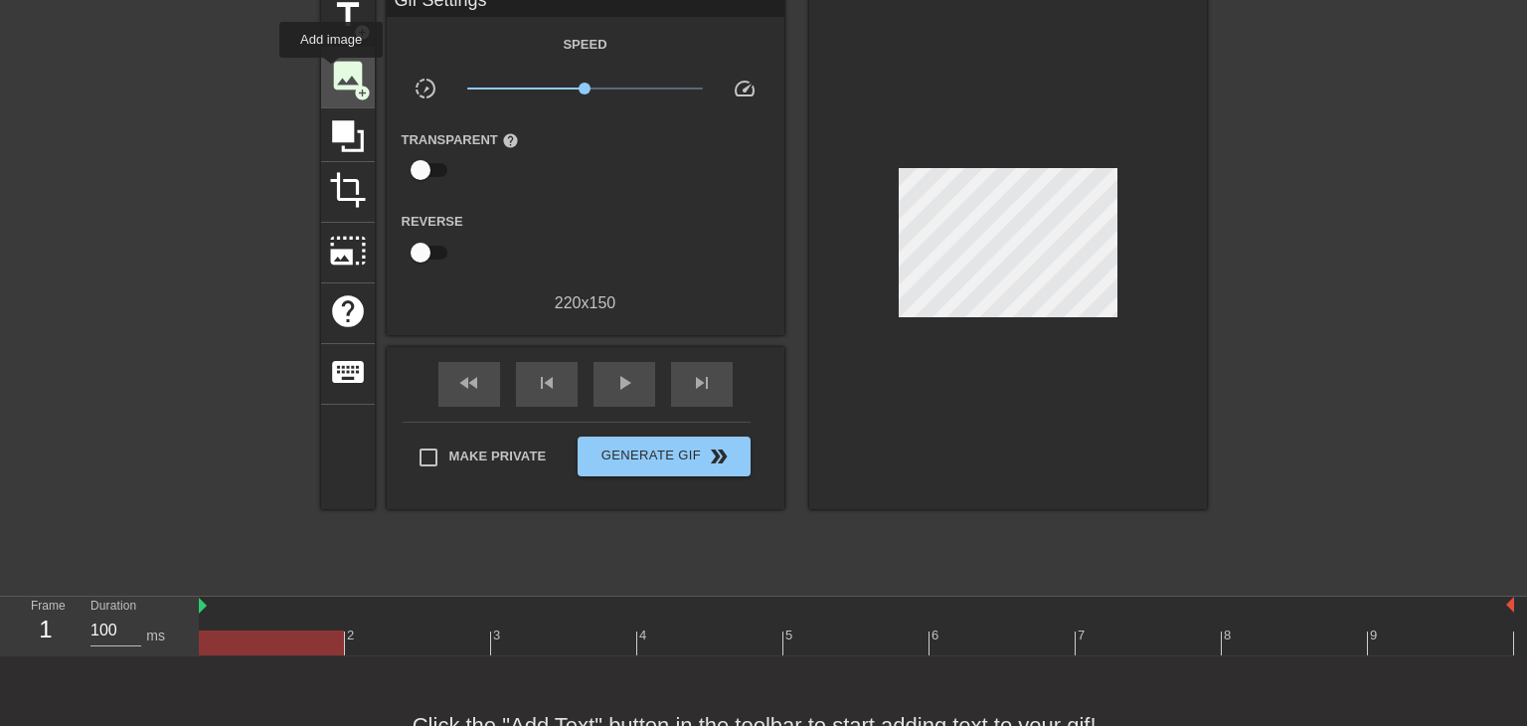
click at [335, 77] on span "image" at bounding box center [348, 76] width 38 height 38
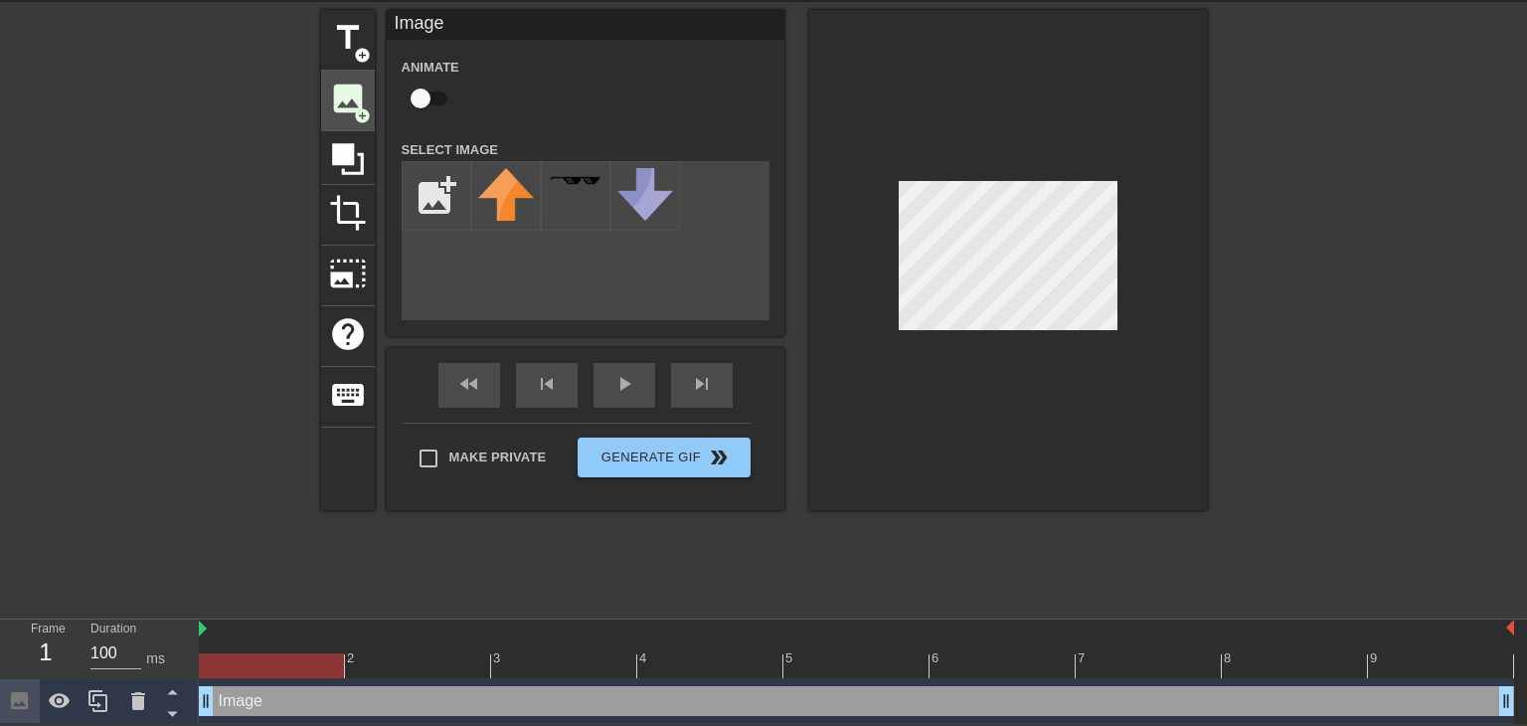
scroll to position [70, 0]
click at [560, 190] on div at bounding box center [576, 196] width 70 height 70
click at [1209, 300] on div "title add_circle image add_circle crop photo_size_select_large help keyboard Im…" at bounding box center [763, 308] width 1527 height 597
click at [434, 204] on input "file" at bounding box center [437, 196] width 68 height 68
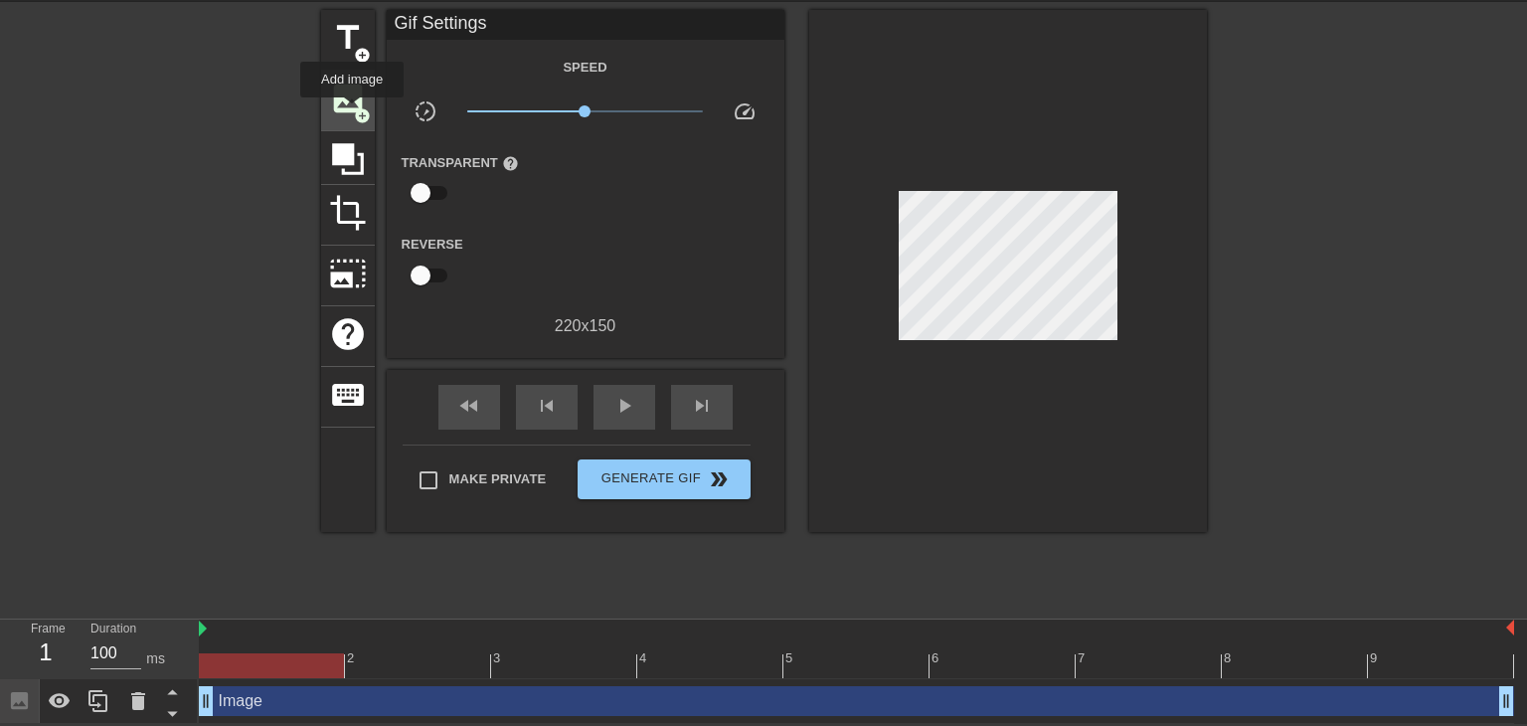
click at [352, 111] on span "image" at bounding box center [348, 99] width 38 height 38
click at [351, 103] on span "image" at bounding box center [348, 99] width 38 height 38
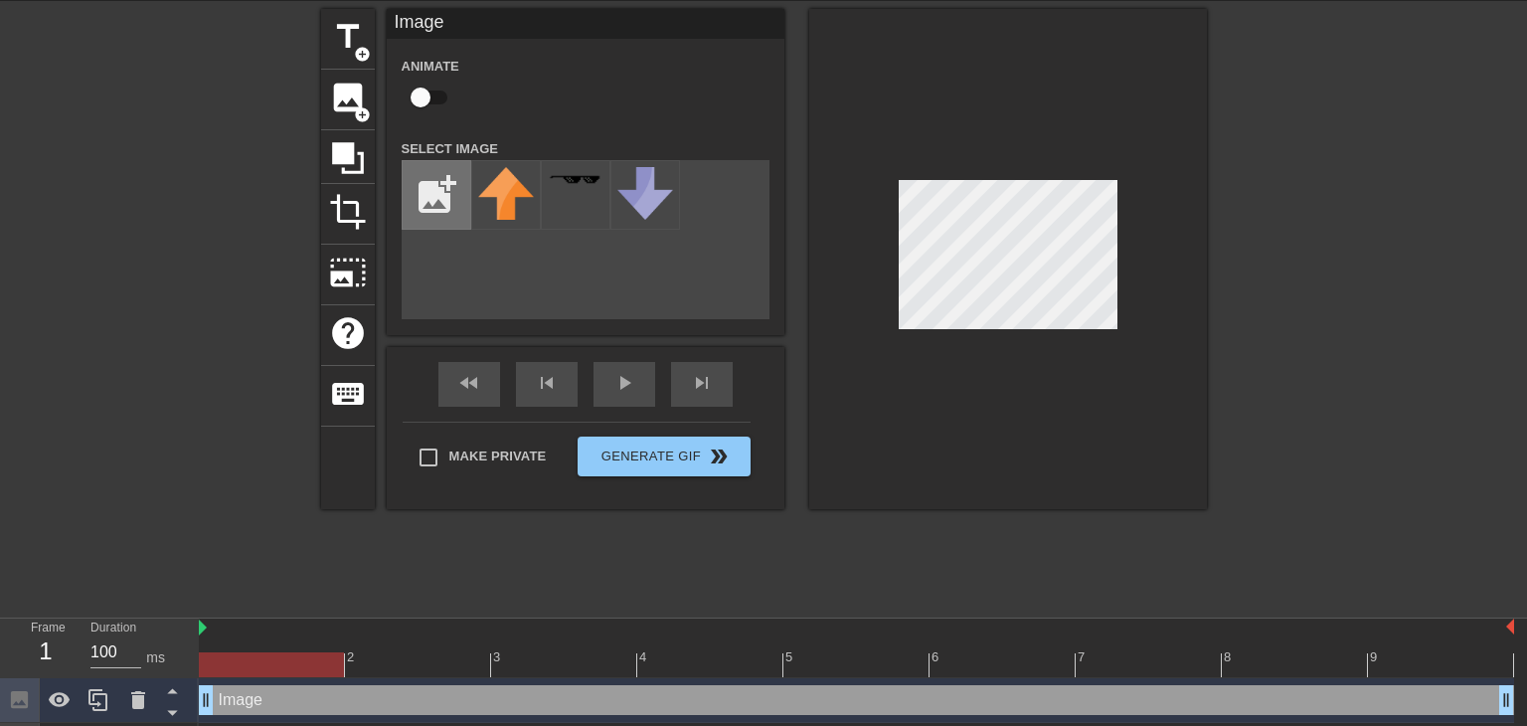
click at [425, 176] on input "file" at bounding box center [437, 195] width 68 height 68
type input "C:\fakepath\Screenshot_2025-10-14_5.36.45_PM-removebg-preview.png"
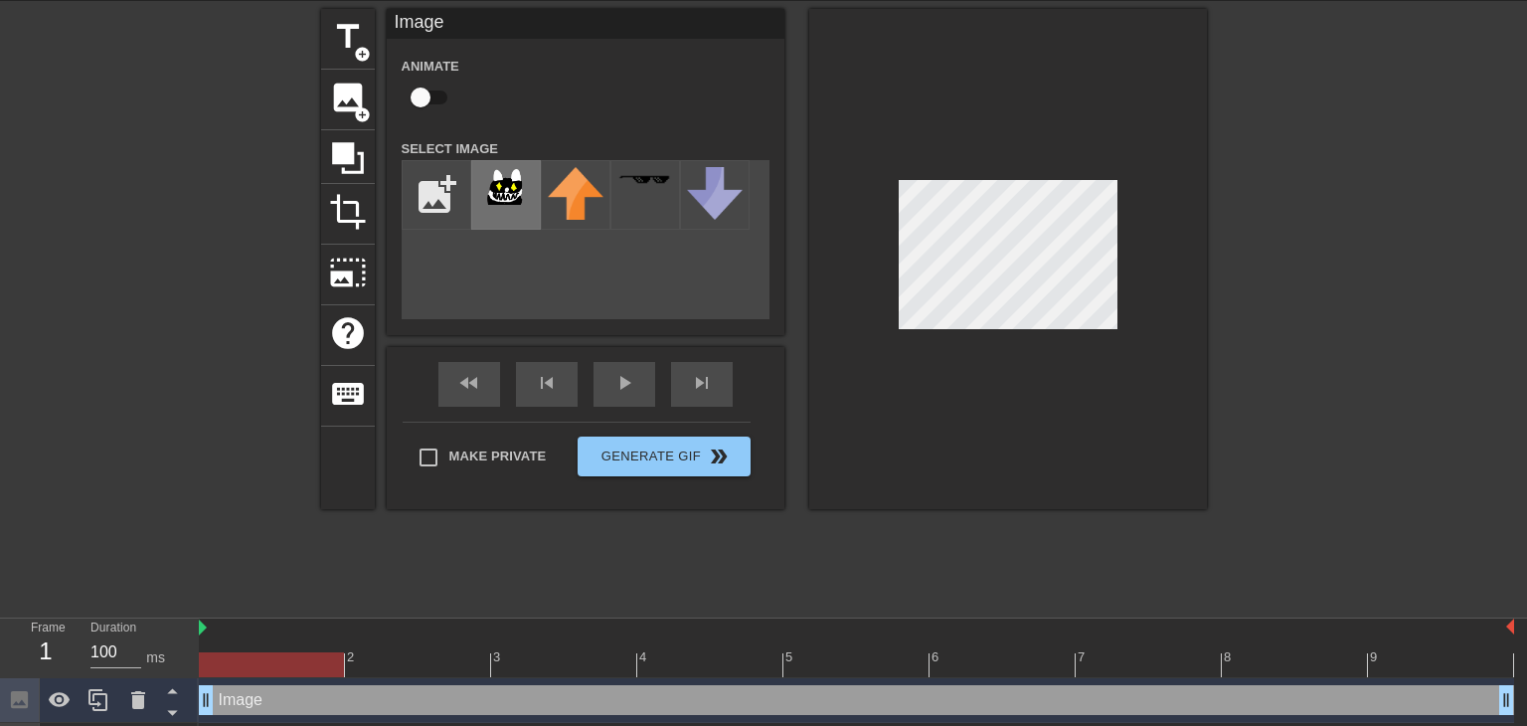
click at [503, 207] on div at bounding box center [506, 195] width 70 height 70
click at [1273, 257] on div at bounding box center [1380, 307] width 298 height 597
click at [1031, 176] on div at bounding box center [1008, 259] width 398 height 500
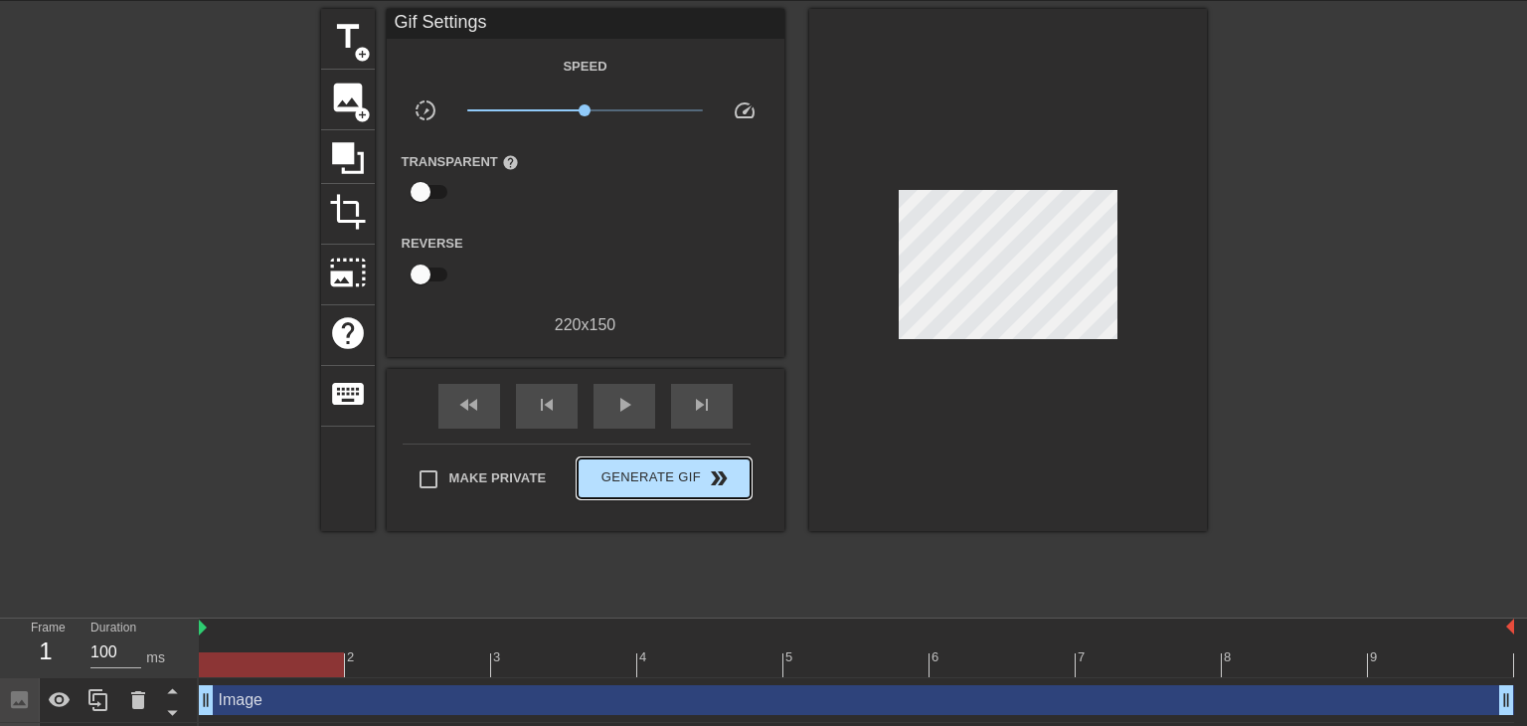
click at [622, 457] on div "Make Private Generate Gif double_arrow" at bounding box center [577, 482] width 348 height 79
click at [431, 476] on input "Make Private" at bounding box center [429, 479] width 42 height 42
checkbox input "true"
click at [608, 476] on span "Generate Gif double_arrow" at bounding box center [664, 478] width 156 height 24
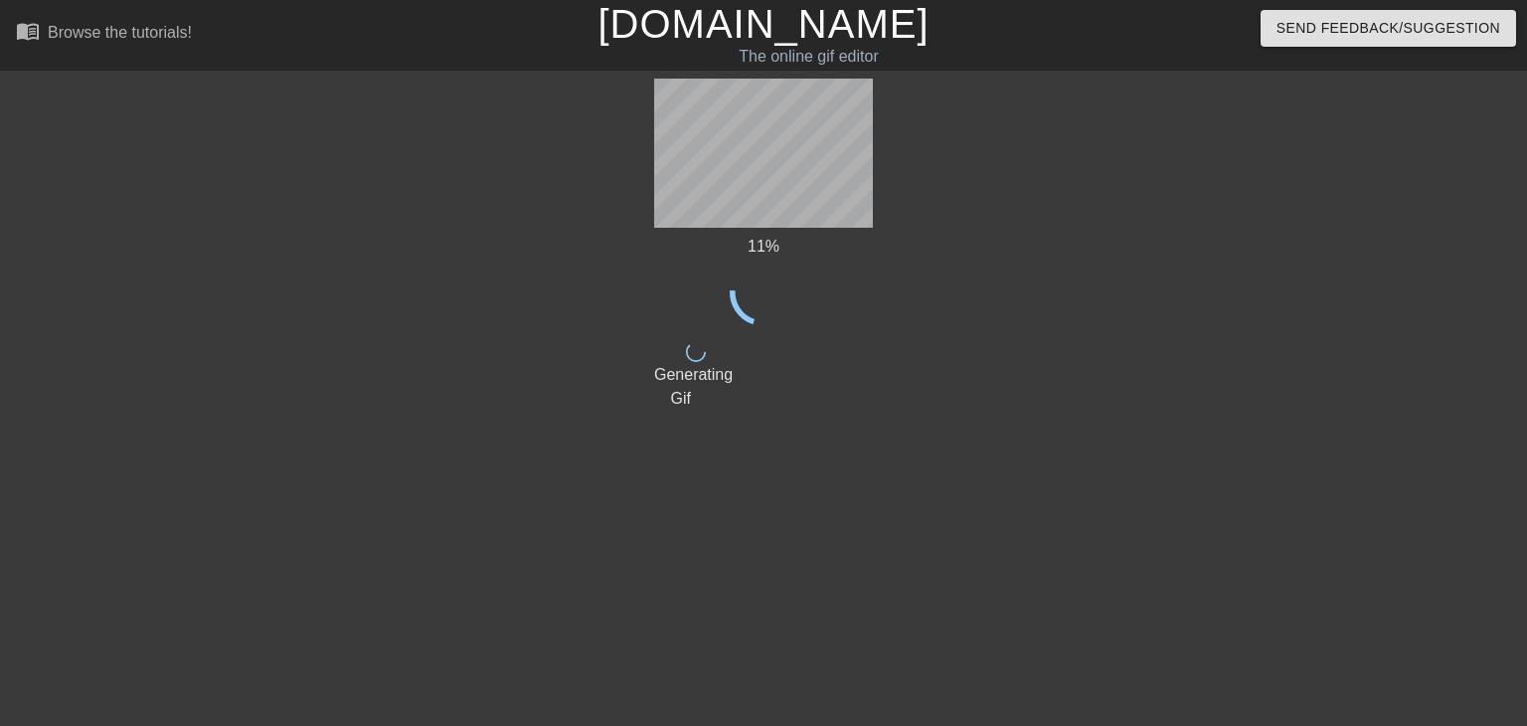
scroll to position [0, 0]
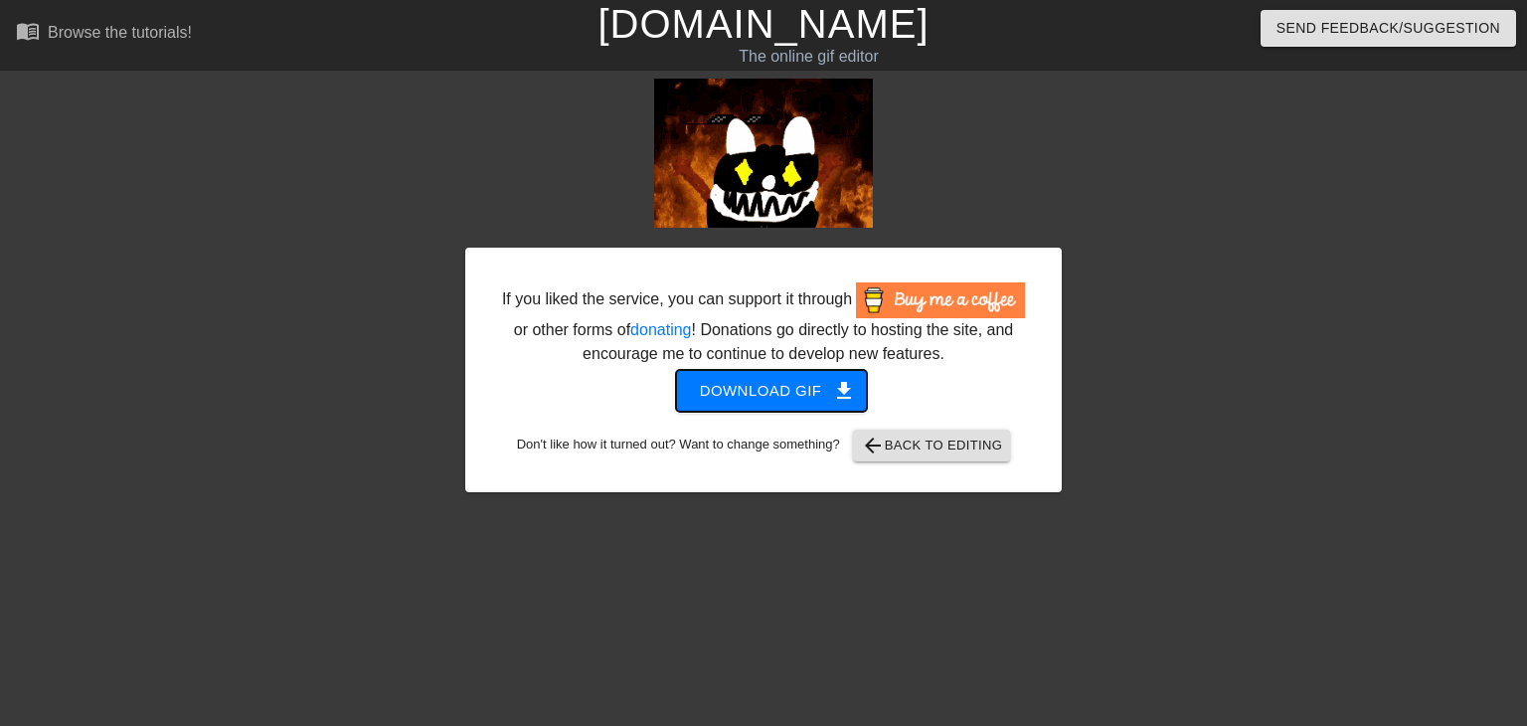
click at [769, 385] on span "Download gif get_app" at bounding box center [772, 391] width 144 height 26
